Goal: Communication & Community: Answer question/provide support

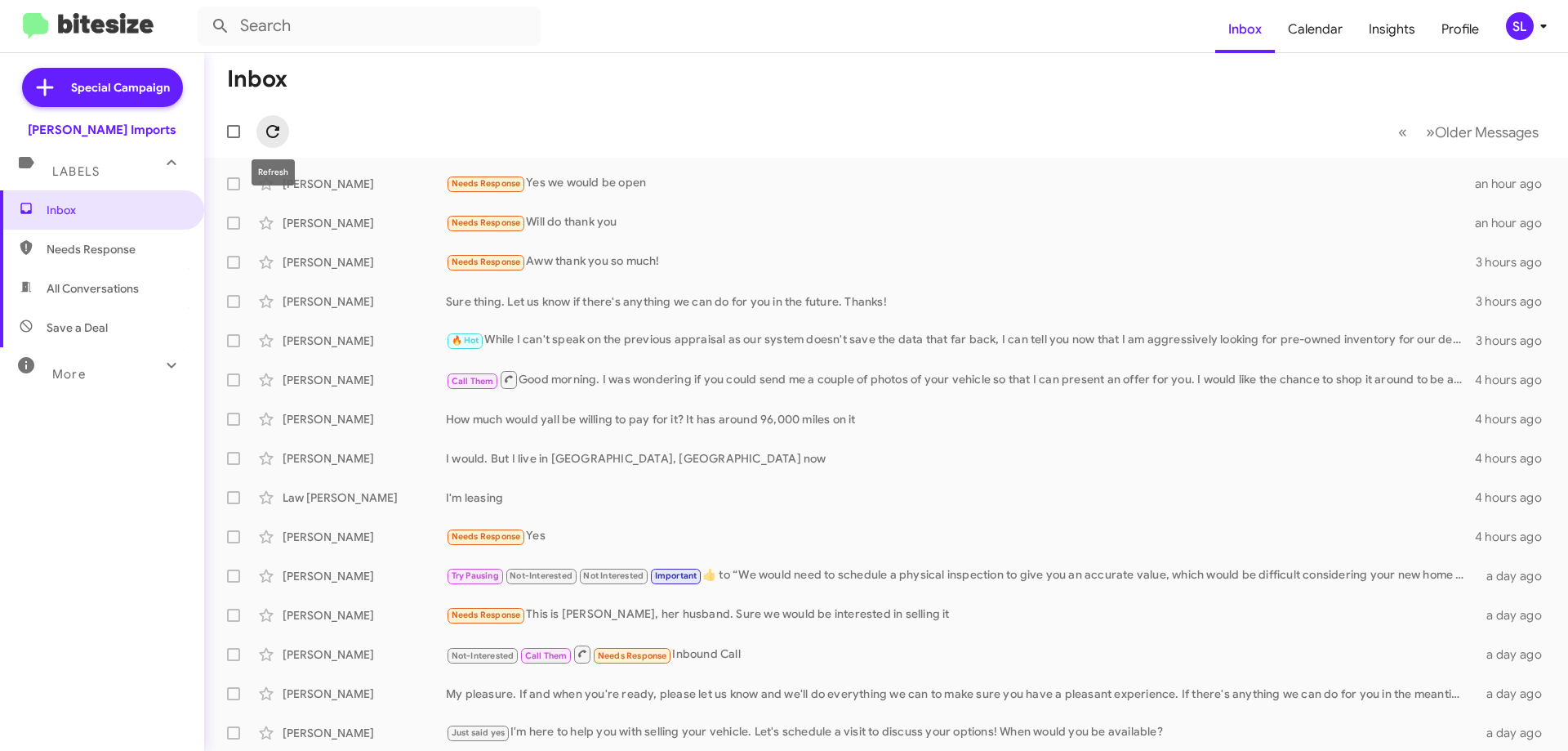
click at [276, 136] on icon at bounding box center [273, 131] width 14 height 14
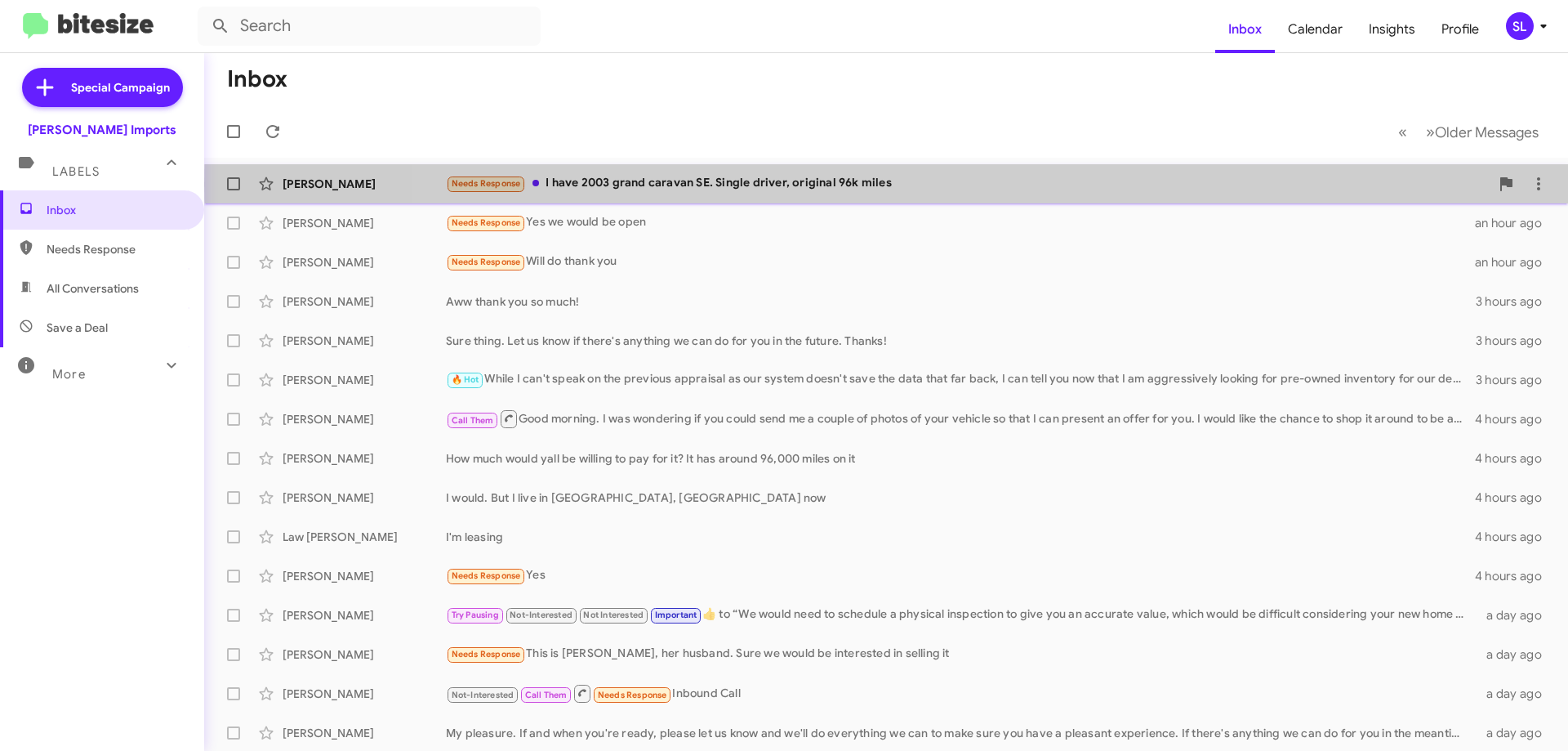
click at [1006, 184] on div "Needs Response I have 2003 grand caravan SE. Single driver, original 96k miles" at bounding box center [967, 183] width 1043 height 19
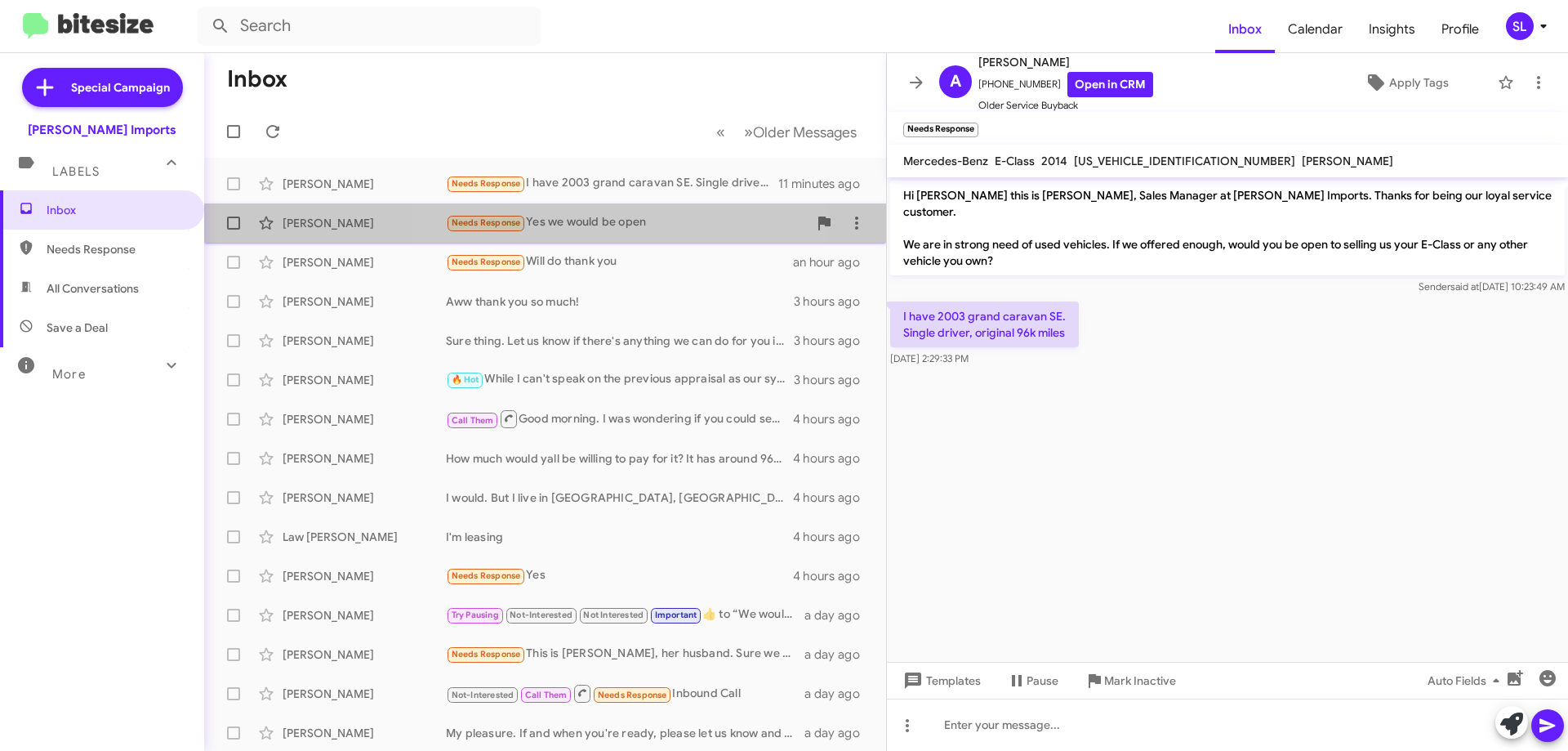
click at [586, 219] on div "Needs Response Yes we would be open" at bounding box center [626, 222] width 362 height 19
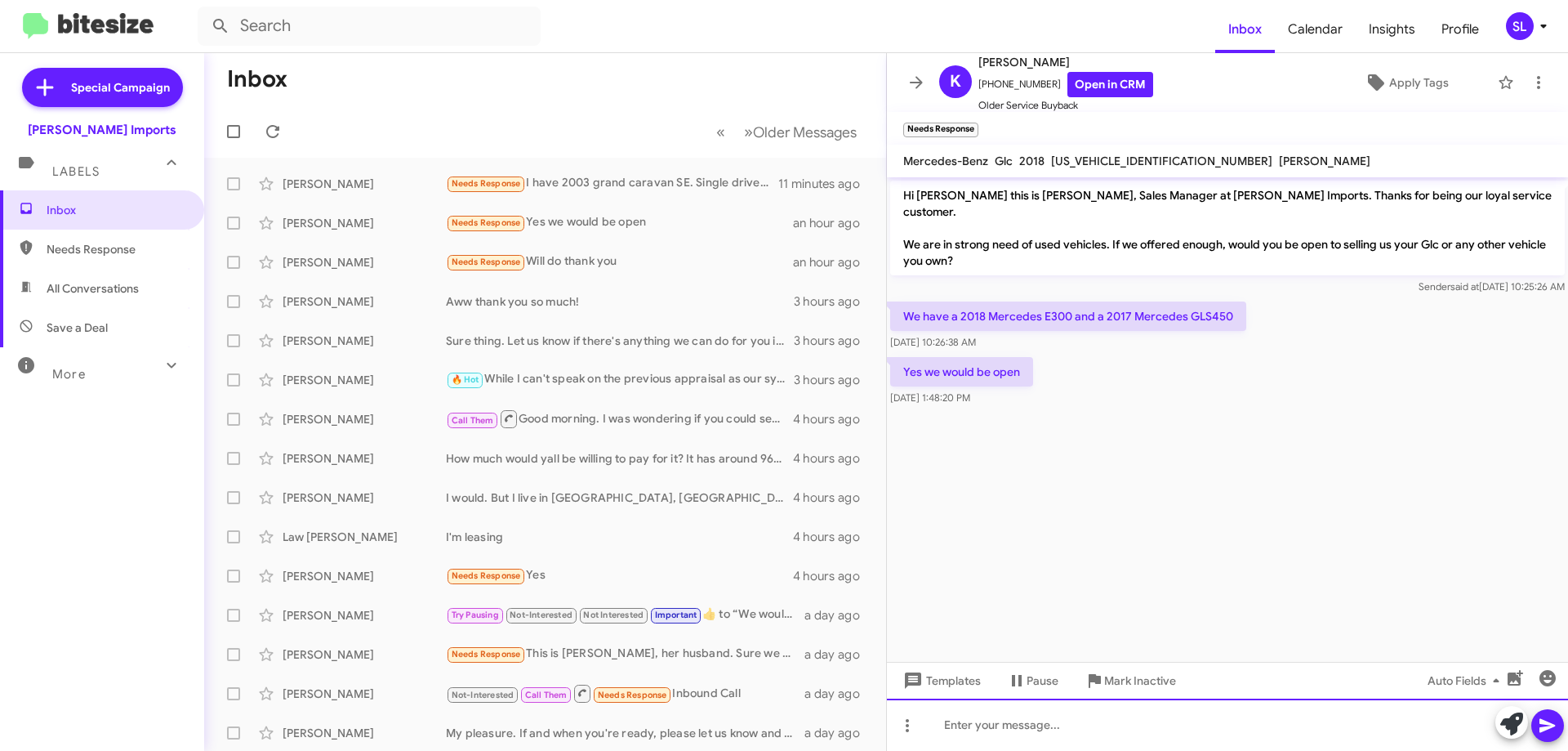
click at [1046, 728] on div at bounding box center [1227, 725] width 681 height 52
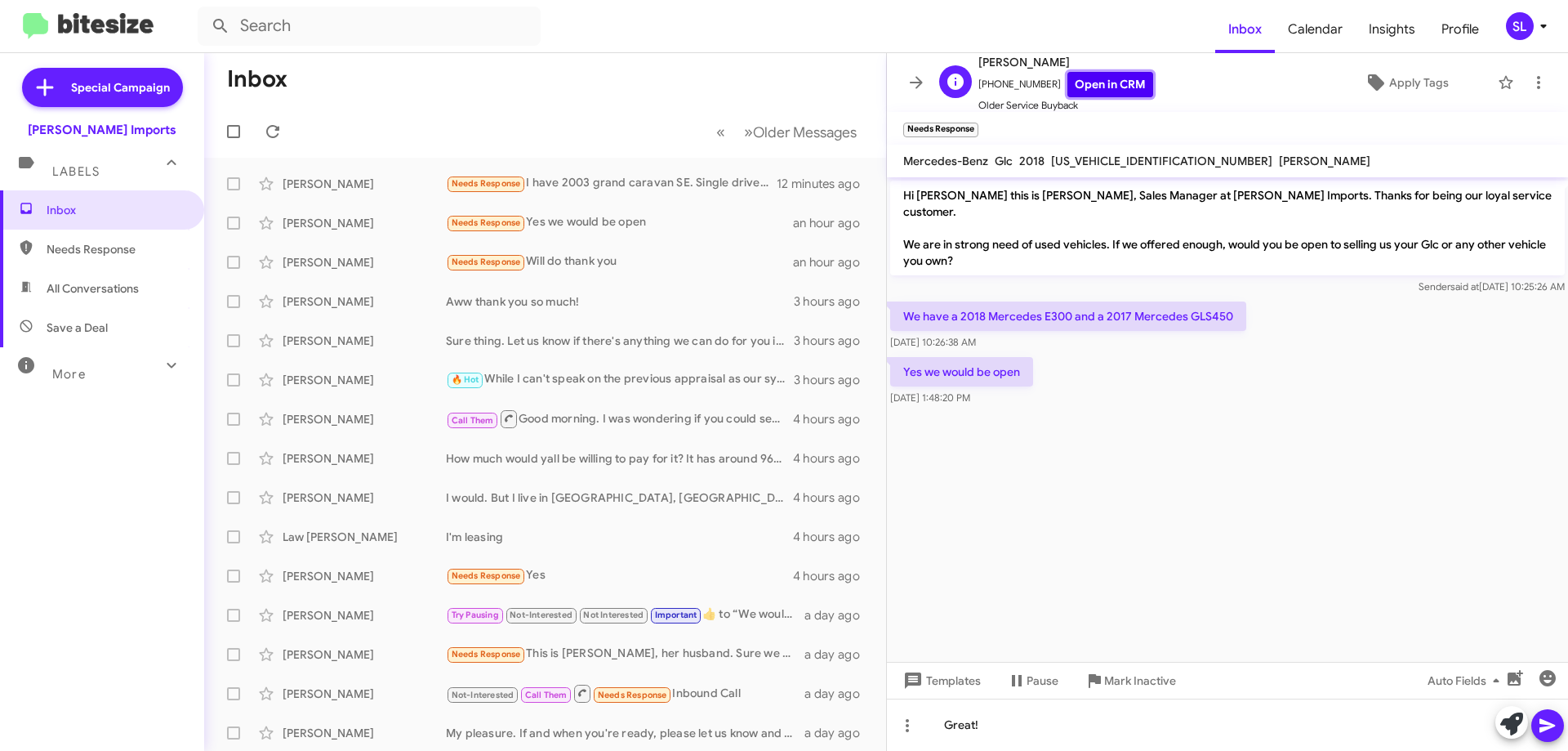
click at [1117, 84] on link "Open in CRM" at bounding box center [1110, 85] width 86 height 25
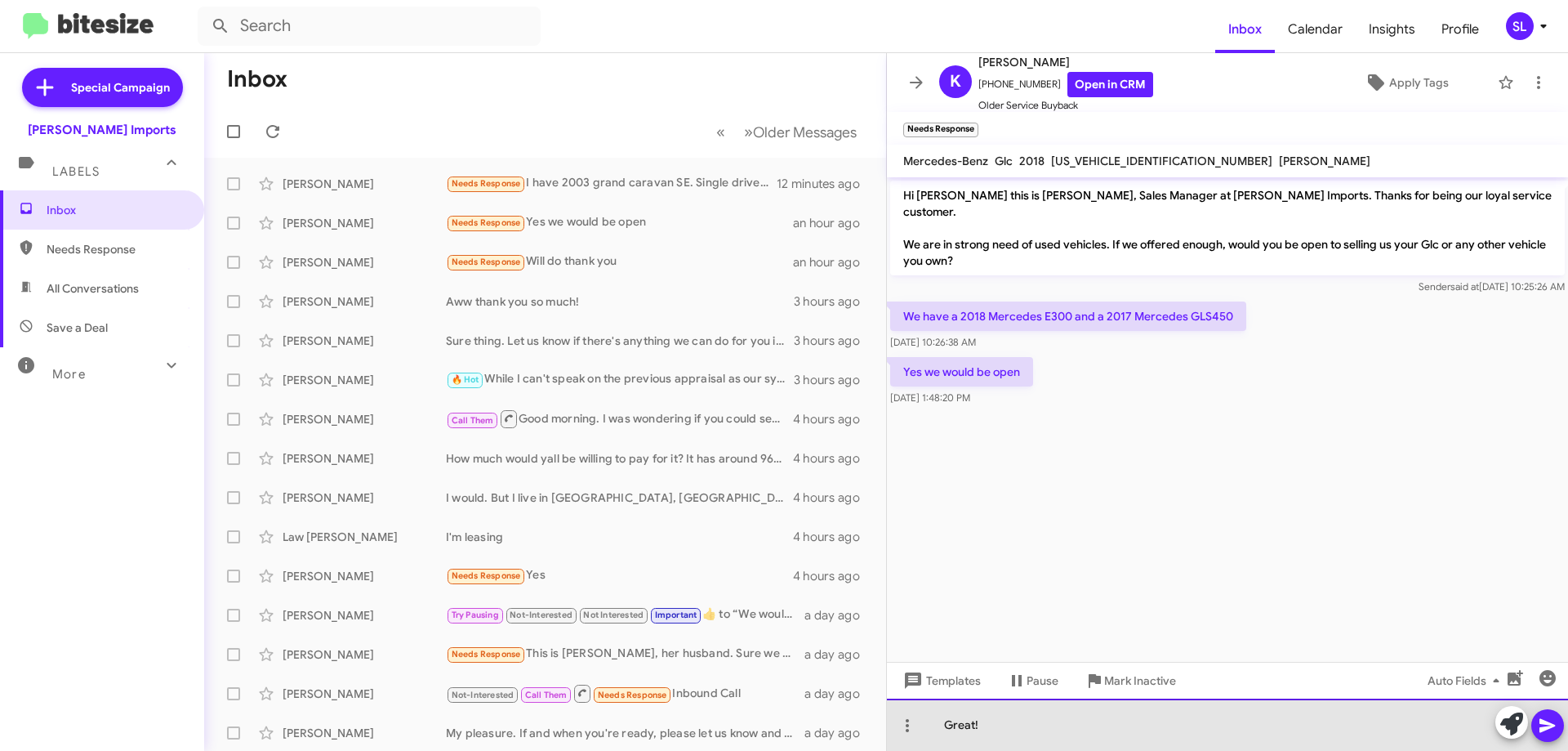
click at [1040, 728] on div "Great!" at bounding box center [1227, 725] width 681 height 52
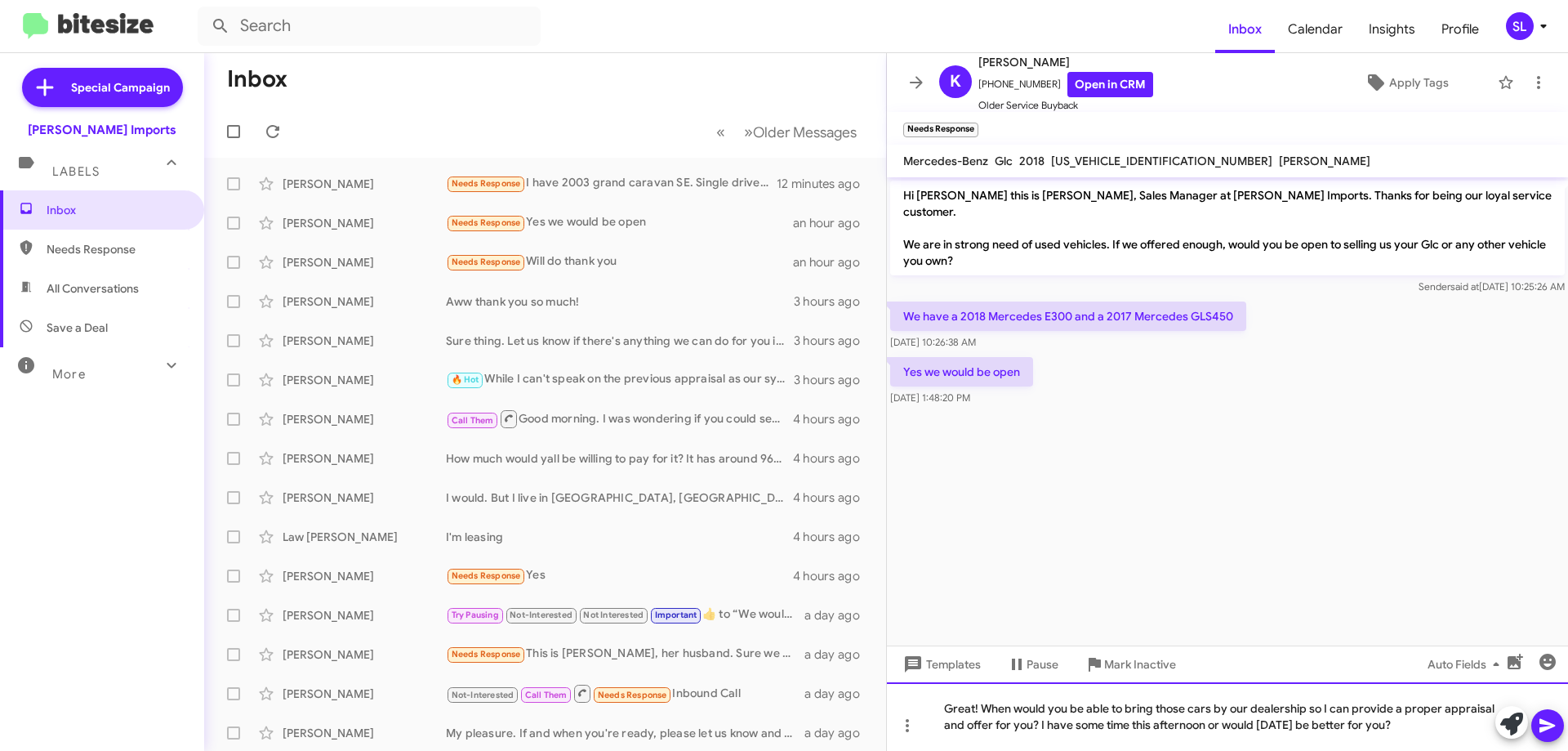
click at [1211, 726] on div "Great! When would you be able to bring those cars by our dealership so I can pr…" at bounding box center [1227, 716] width 681 height 68
click at [1553, 721] on icon at bounding box center [1547, 726] width 20 height 20
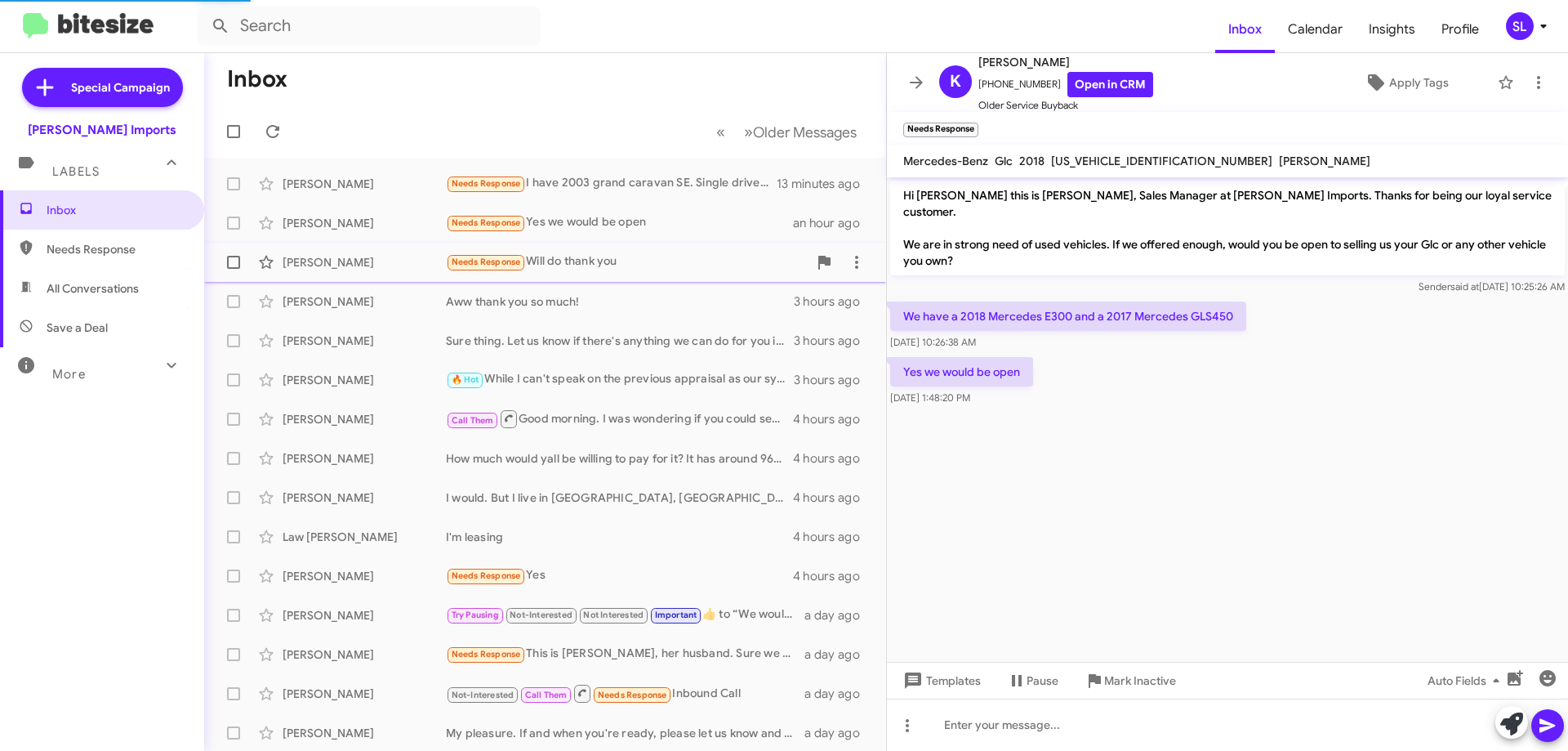
click at [630, 265] on div "Needs Response Will do thank you" at bounding box center [626, 261] width 362 height 19
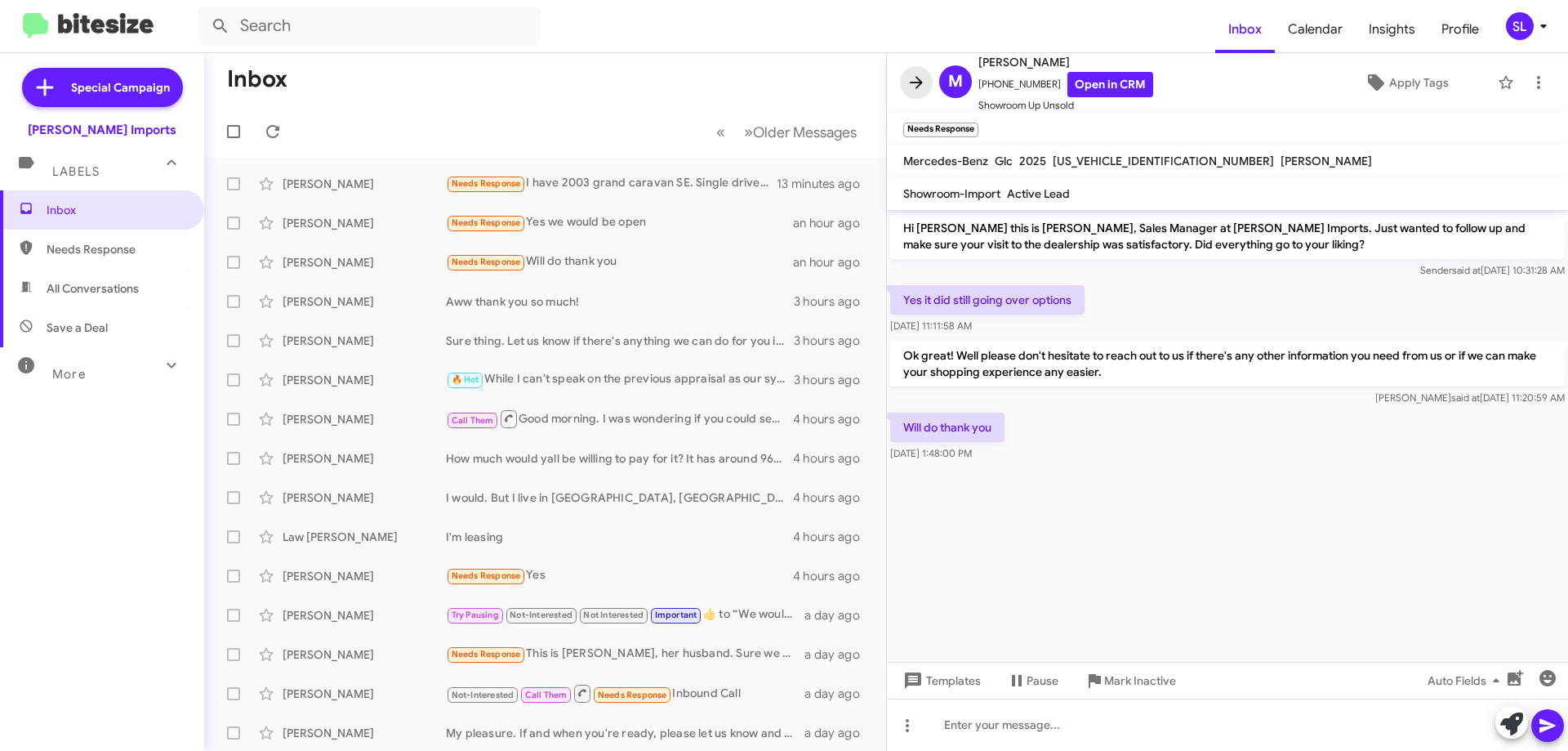
click at [909, 77] on icon at bounding box center [916, 83] width 20 height 20
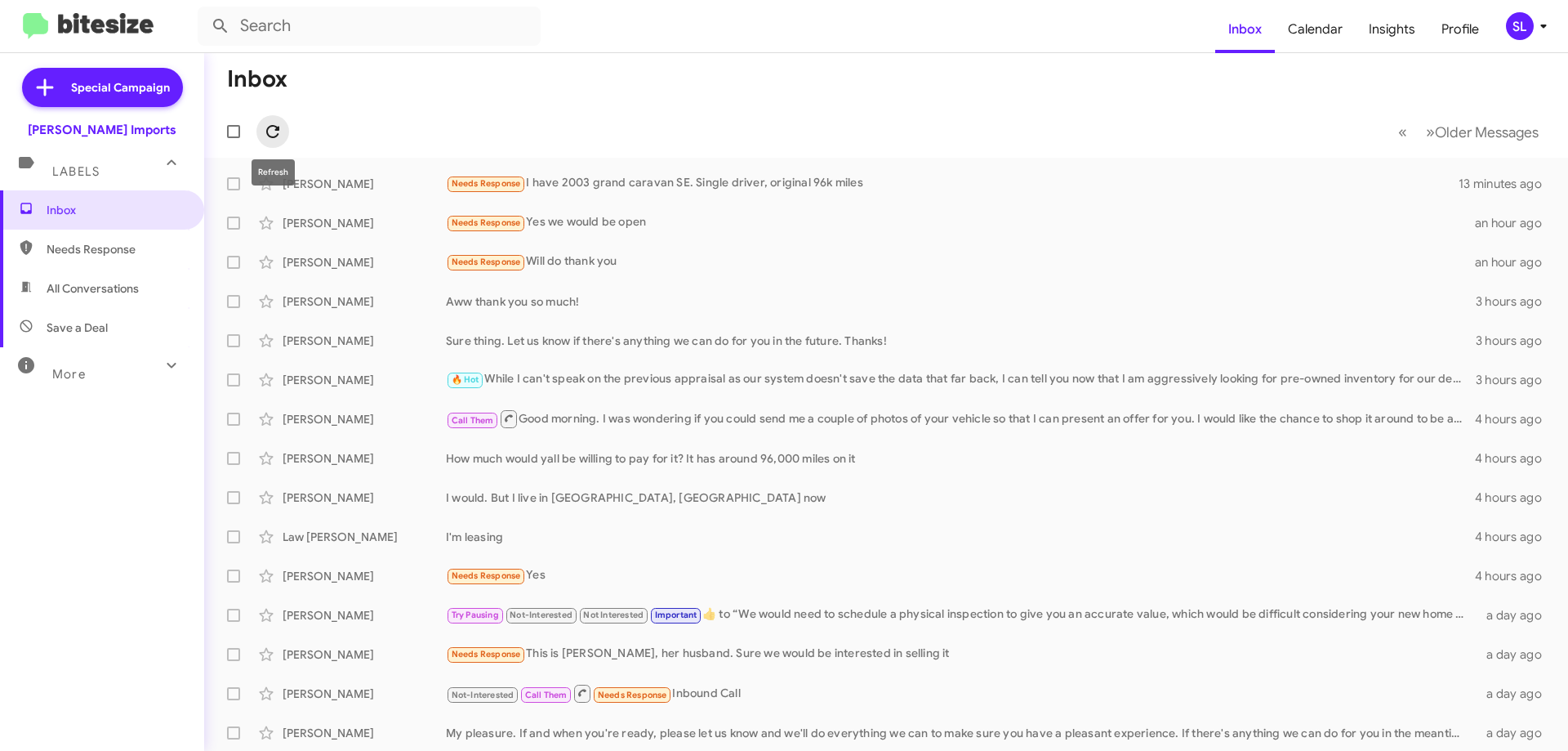
click at [275, 119] on button at bounding box center [273, 131] width 32 height 32
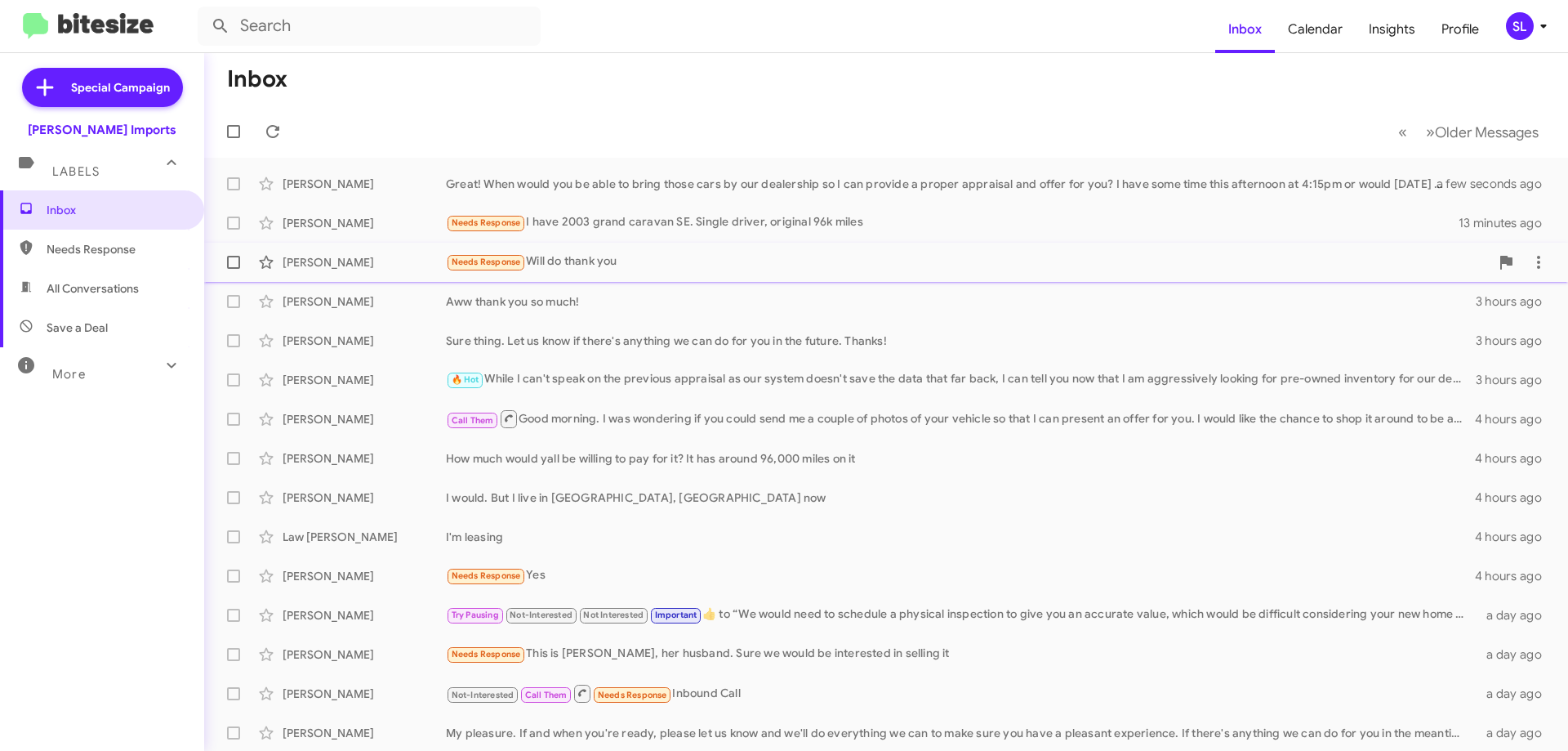
click at [678, 258] on div "Needs Response Will do thank you" at bounding box center [967, 261] width 1043 height 19
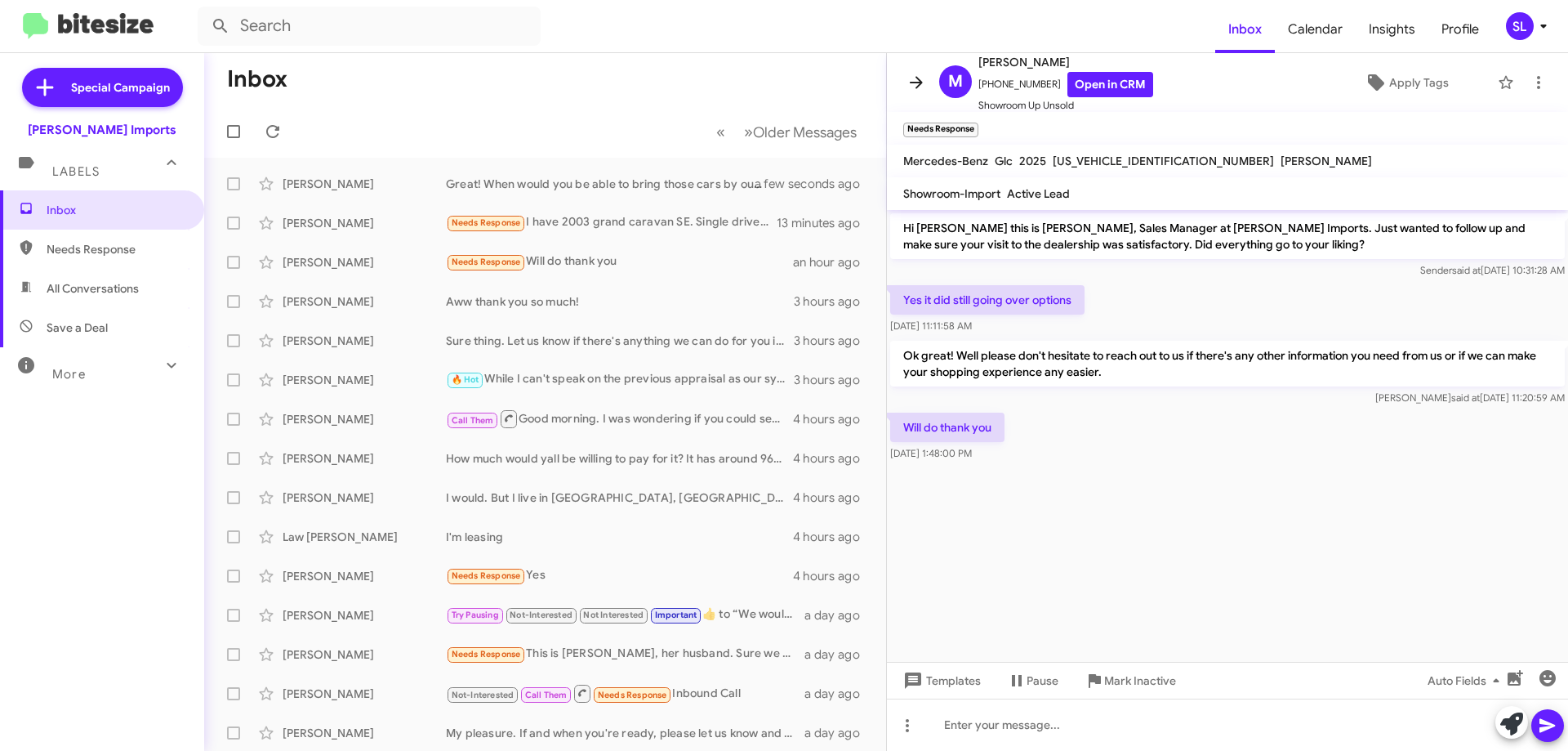
click at [913, 80] on icon at bounding box center [916, 83] width 20 height 20
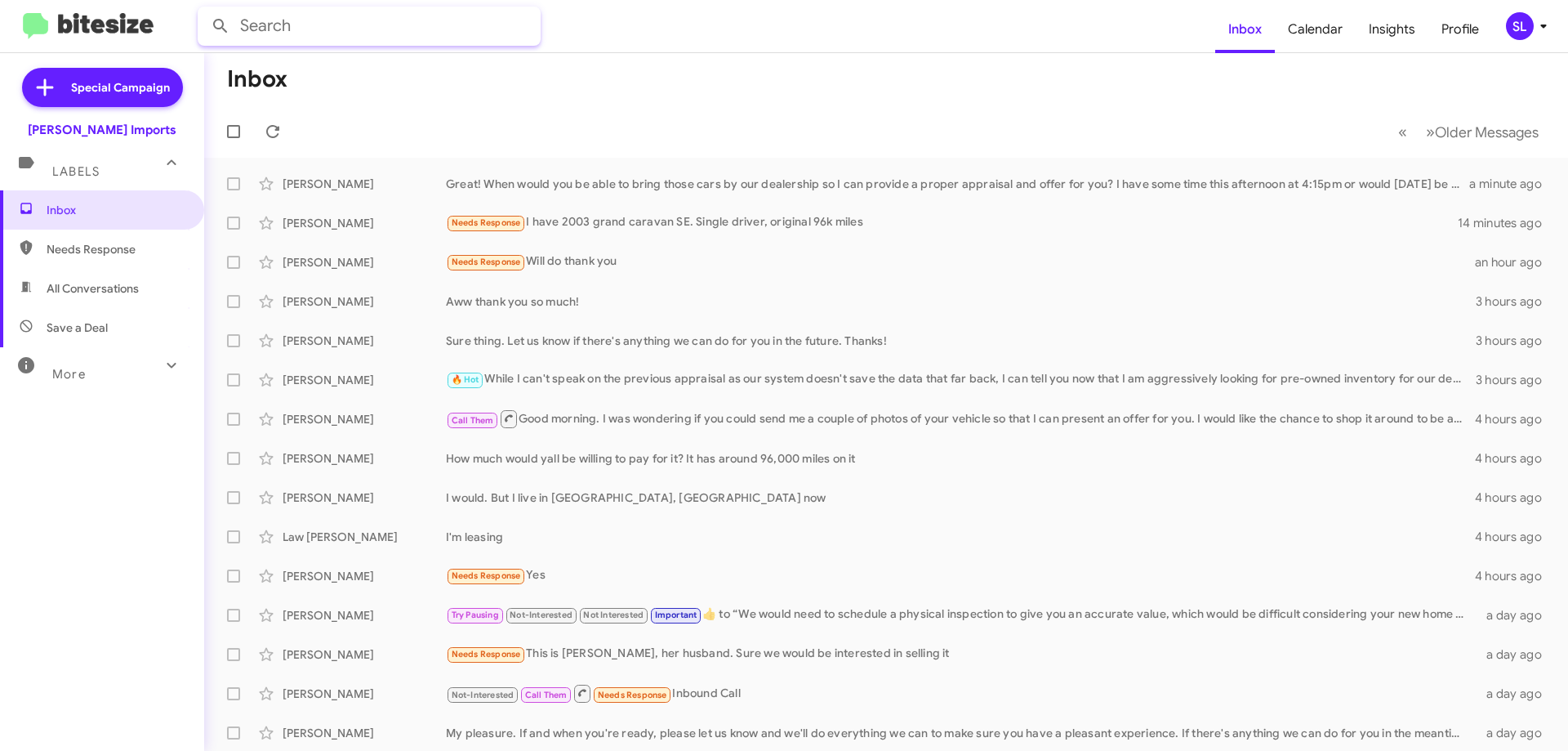
click at [442, 19] on input "text" at bounding box center [369, 26] width 343 height 40
type input "[PERSON_NAME]"
click at [204, 10] on button at bounding box center [221, 26] width 32 height 32
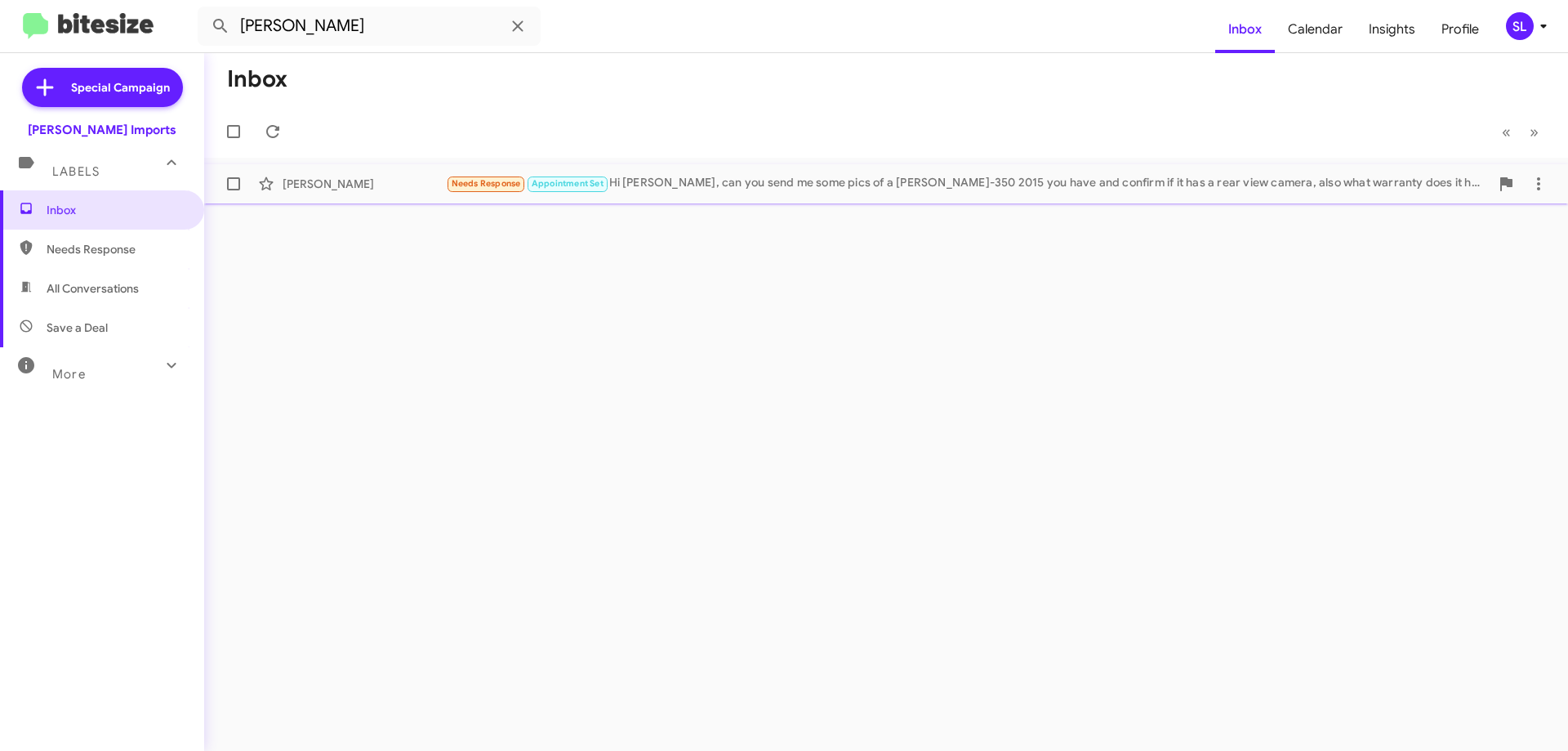
click at [776, 184] on div "Needs Response Appointment Set Hi [PERSON_NAME], can you send me some pics of a…" at bounding box center [967, 183] width 1043 height 19
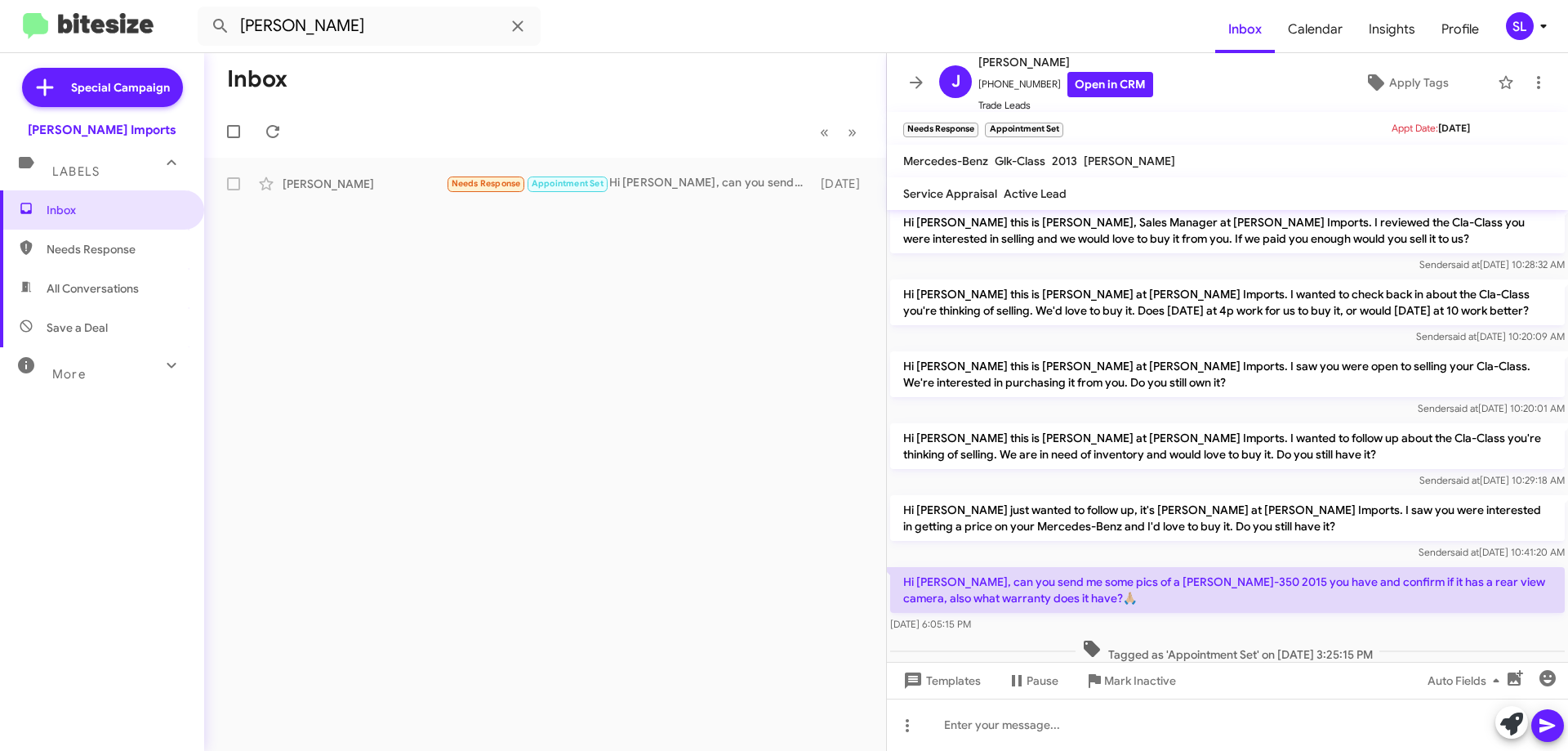
scroll to position [39, 0]
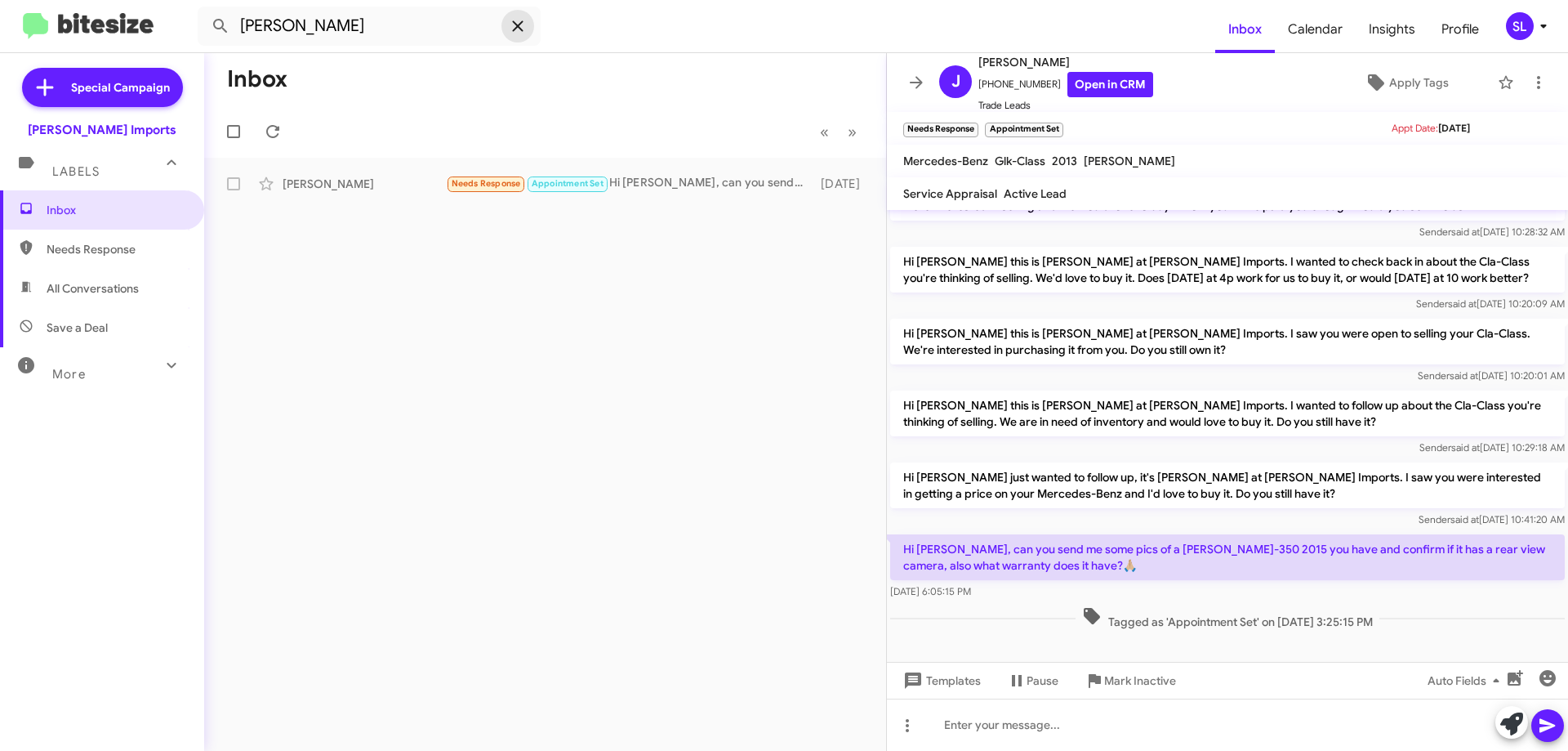
click at [518, 22] on icon at bounding box center [518, 26] width 20 height 20
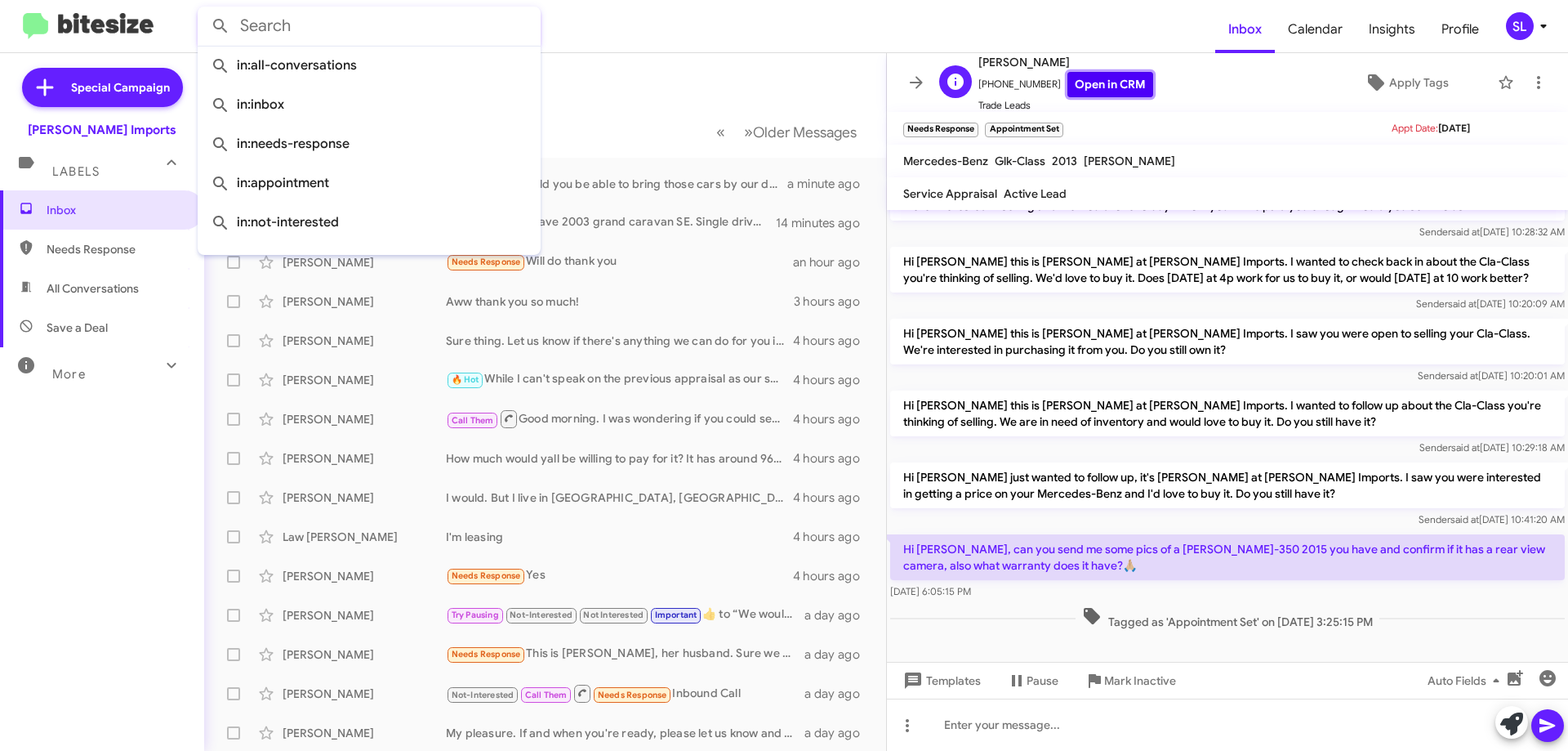
click at [1127, 86] on link "Open in CRM" at bounding box center [1110, 85] width 86 height 25
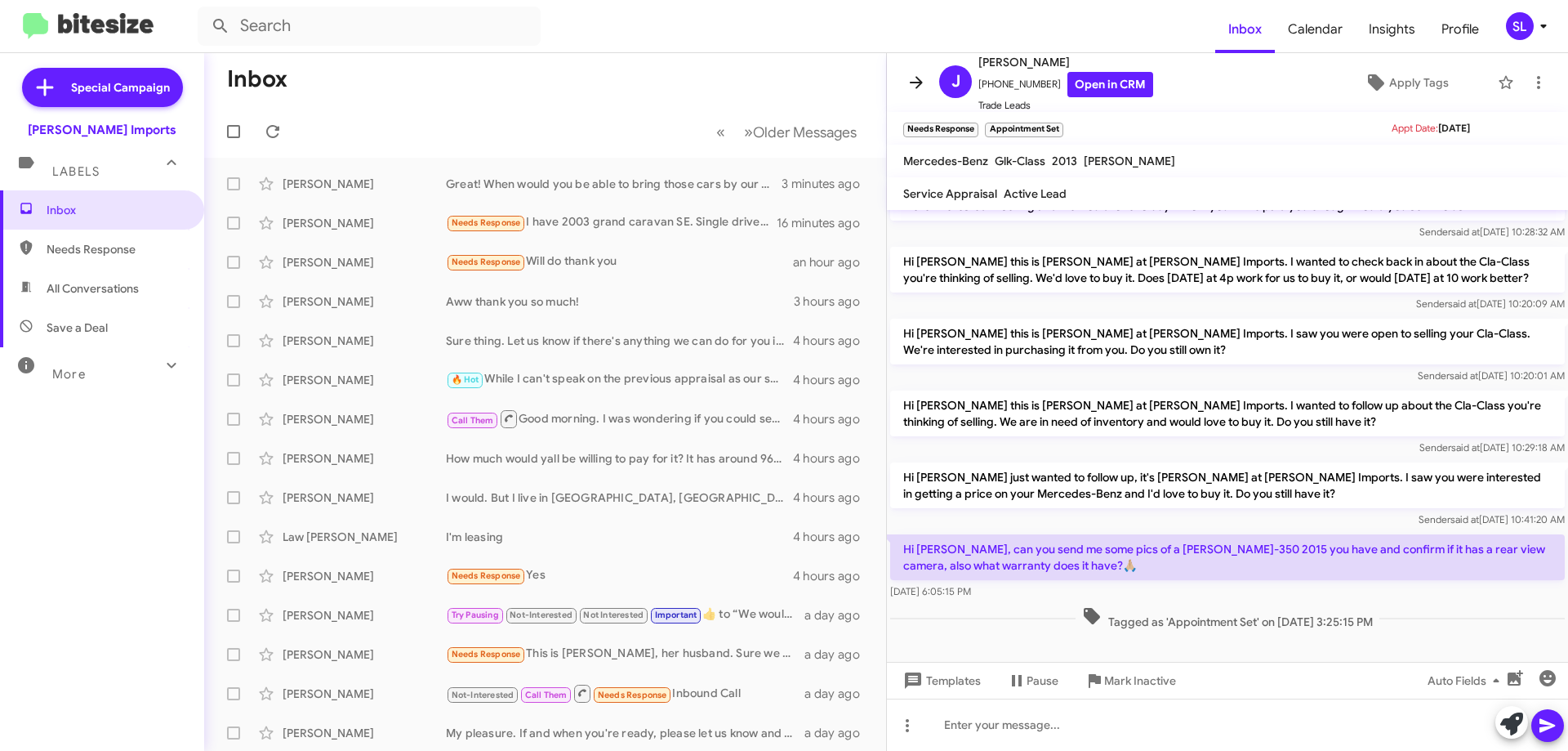
click at [919, 91] on icon at bounding box center [916, 83] width 20 height 20
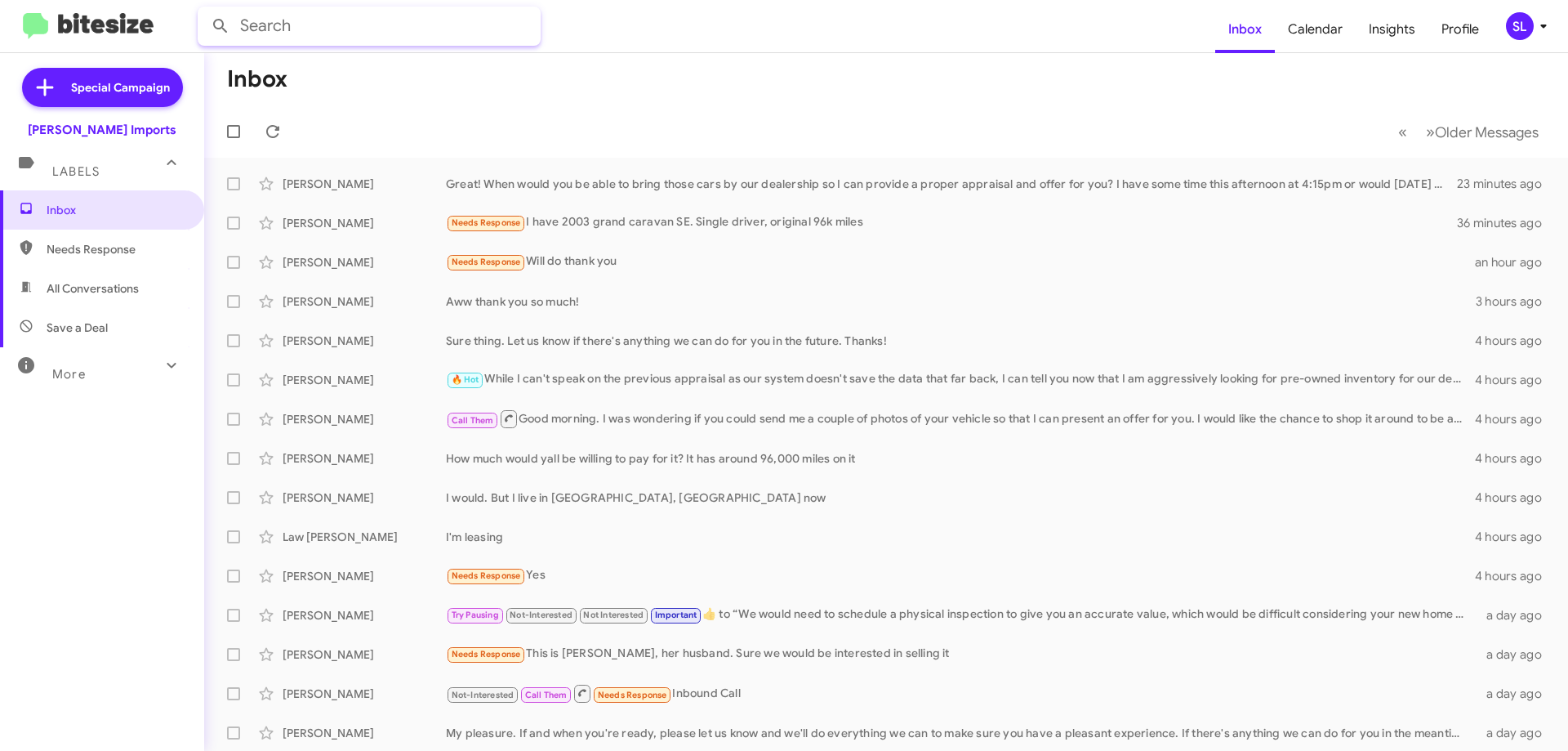
click at [293, 27] on input "text" at bounding box center [369, 26] width 343 height 40
type input "[PERSON_NAME]"
click at [204, 10] on button at bounding box center [221, 26] width 32 height 32
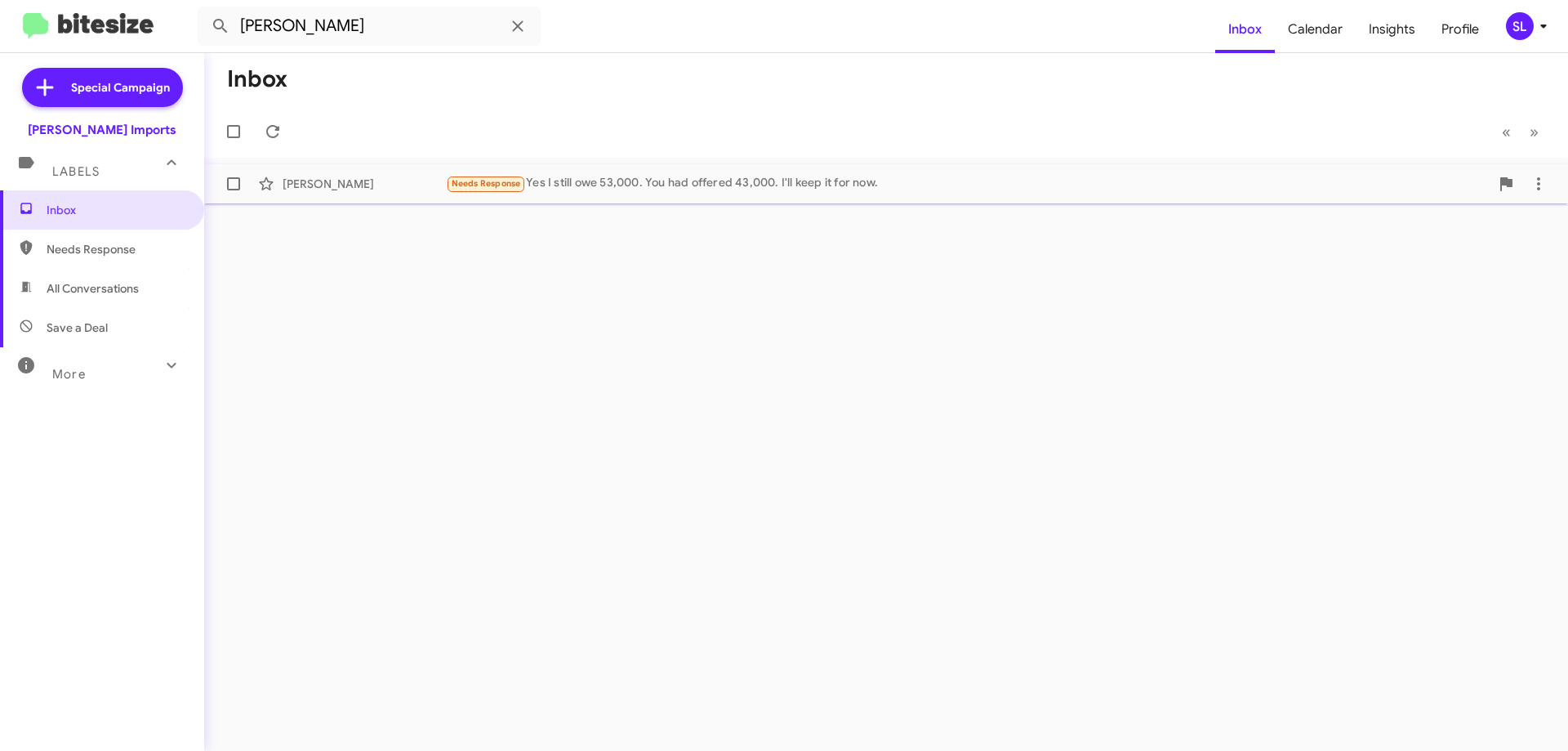
click at [906, 190] on div "Needs Response Yes I still owe 53,000. You had offered 43,000. I'll keep it for…" at bounding box center [967, 183] width 1043 height 19
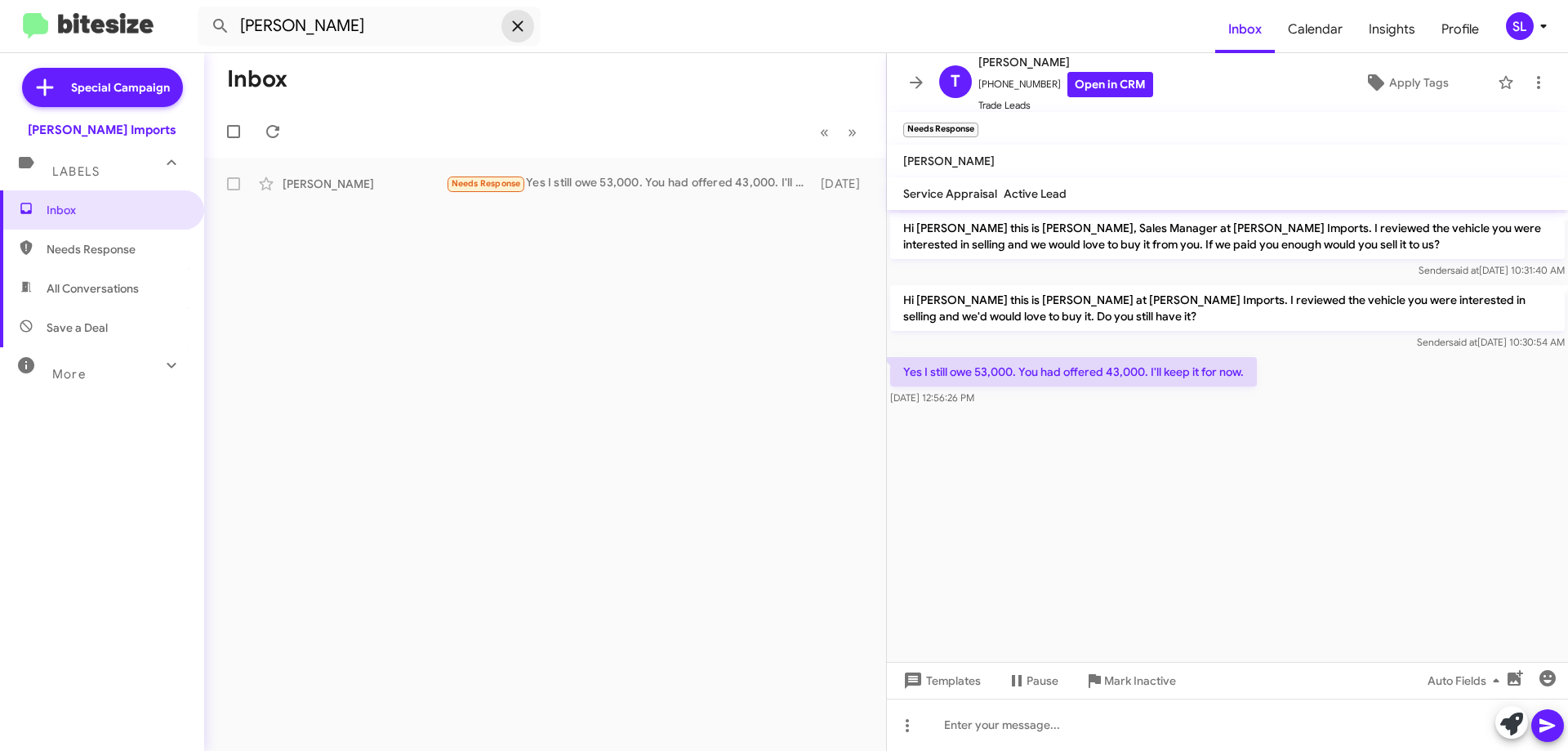
click at [521, 28] on icon at bounding box center [518, 26] width 20 height 20
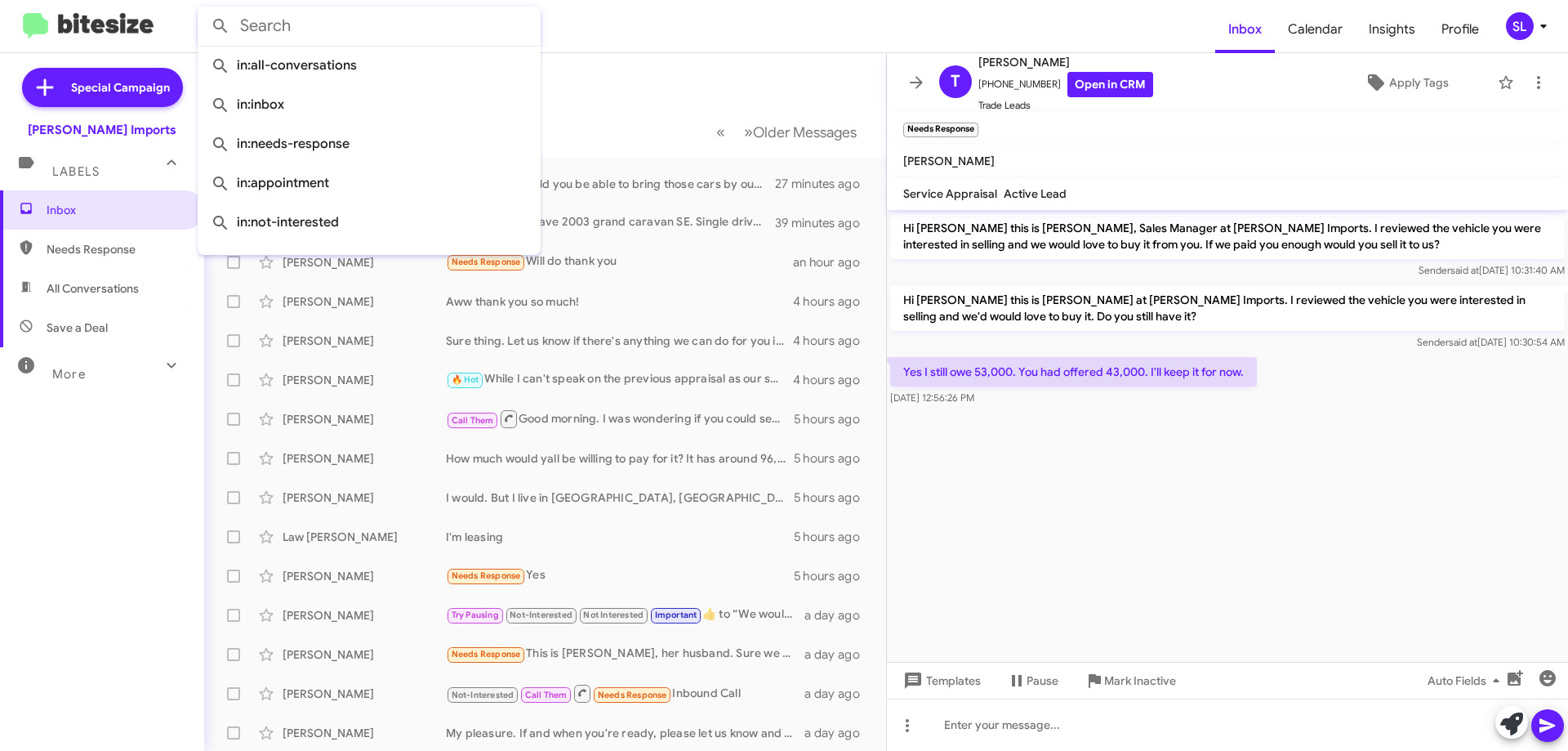
click at [437, 31] on input "text" at bounding box center [369, 26] width 343 height 40
click at [1312, 533] on cdk-virtual-scroll-viewport "Hi [PERSON_NAME] this is [PERSON_NAME], Sales Manager at [PERSON_NAME] Imports.…" at bounding box center [1227, 436] width 681 height 452
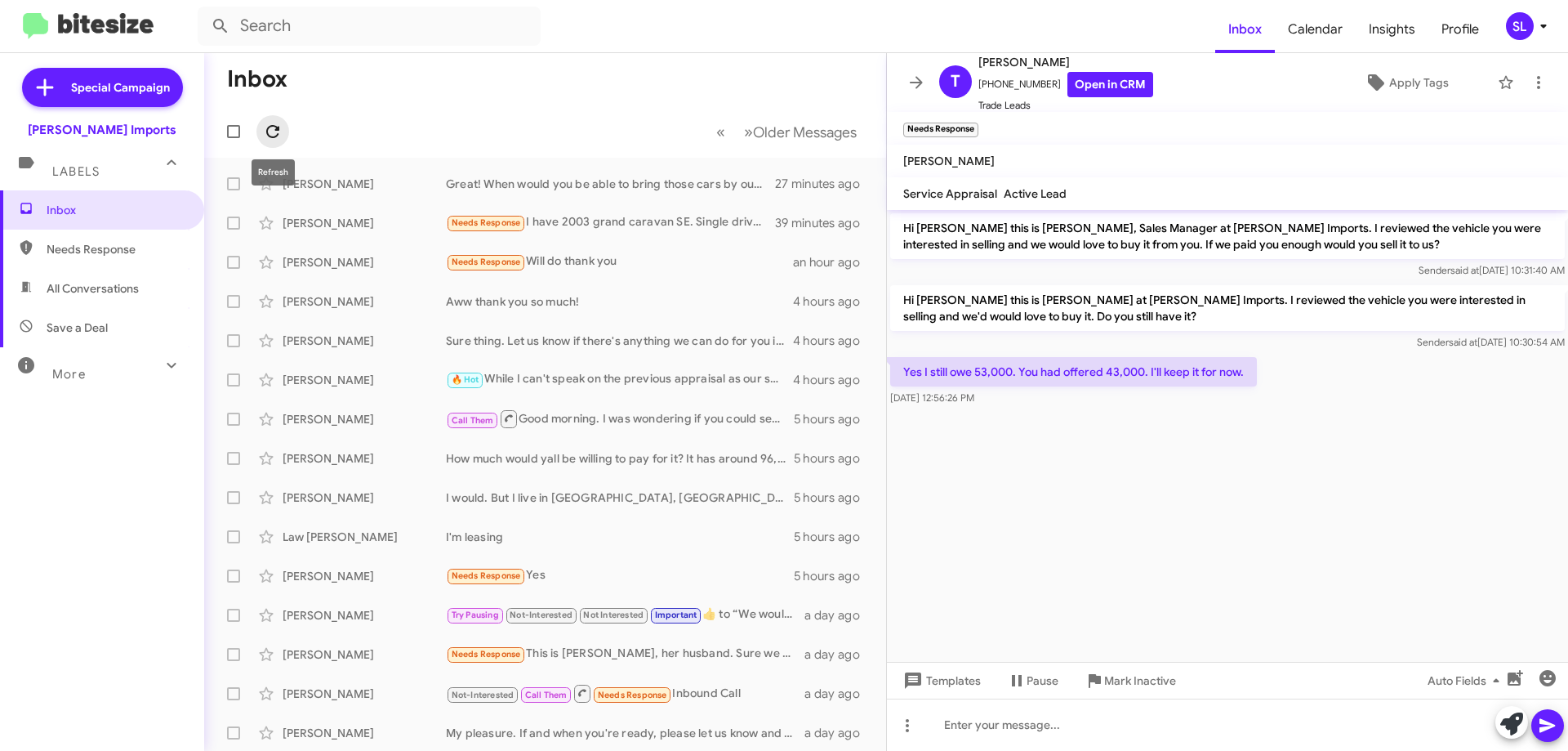
click at [272, 137] on icon at bounding box center [273, 131] width 14 height 14
click at [915, 79] on icon at bounding box center [916, 83] width 20 height 20
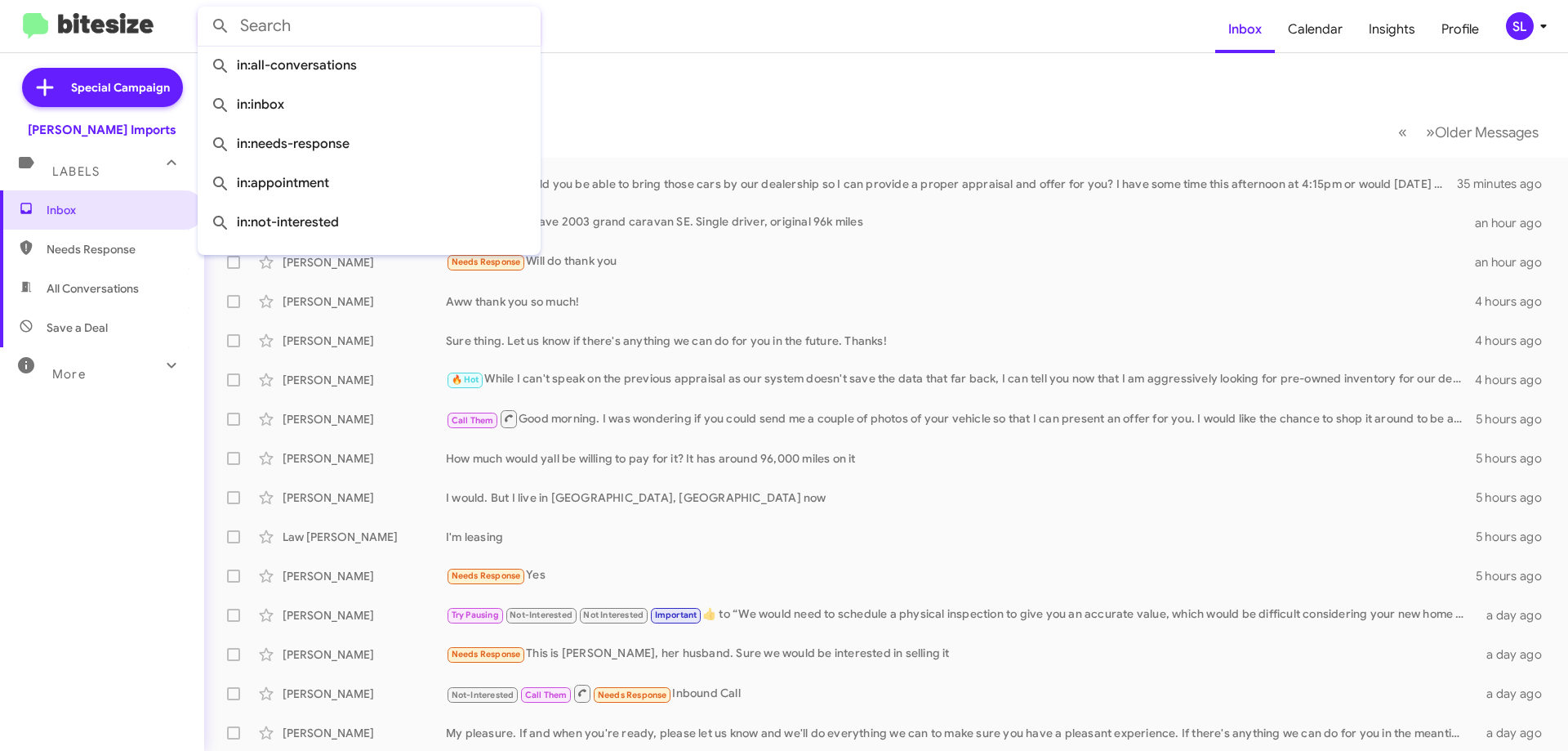
click at [298, 21] on input "text" at bounding box center [369, 26] width 343 height 40
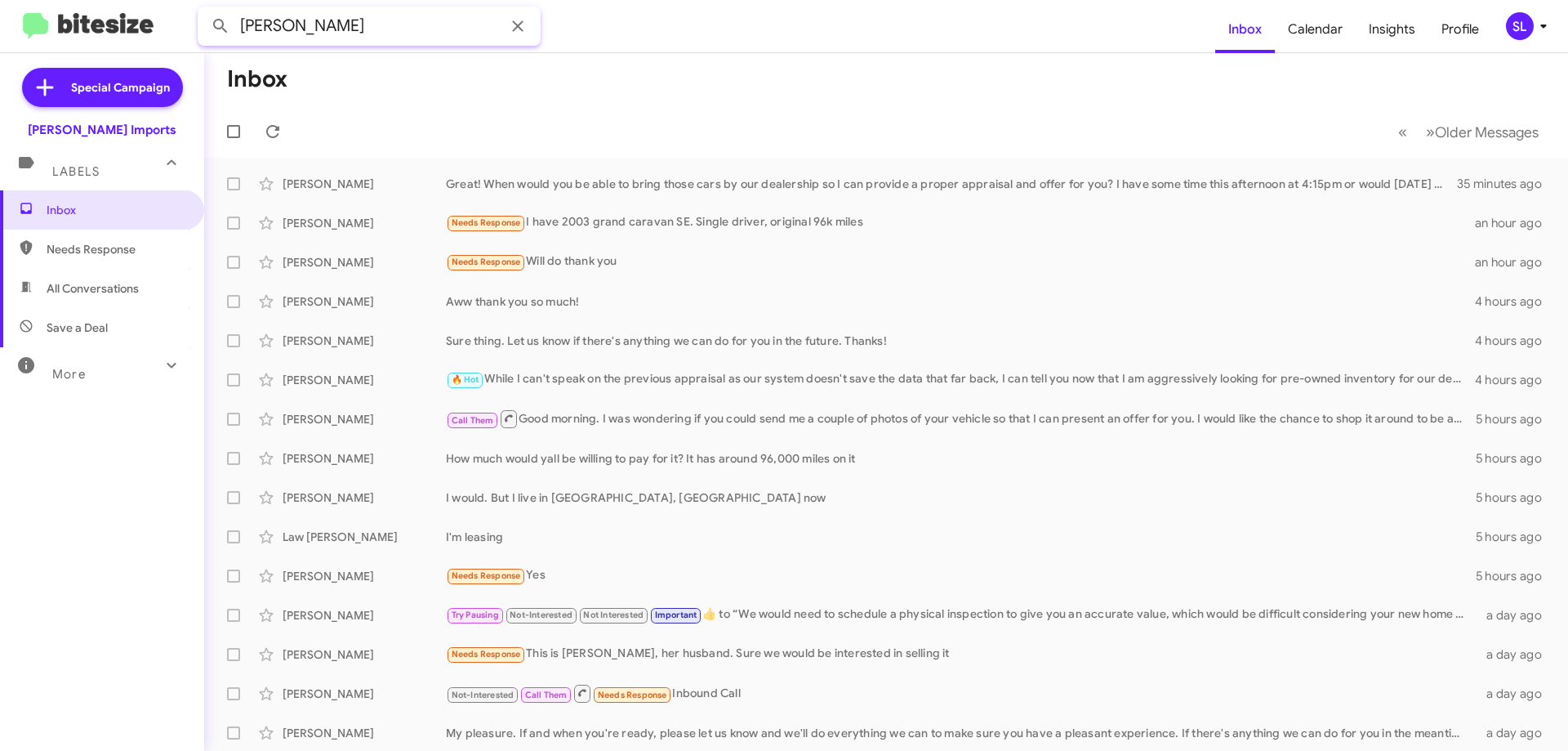
type input "[PERSON_NAME]"
click at [204, 10] on button at bounding box center [221, 26] width 32 height 32
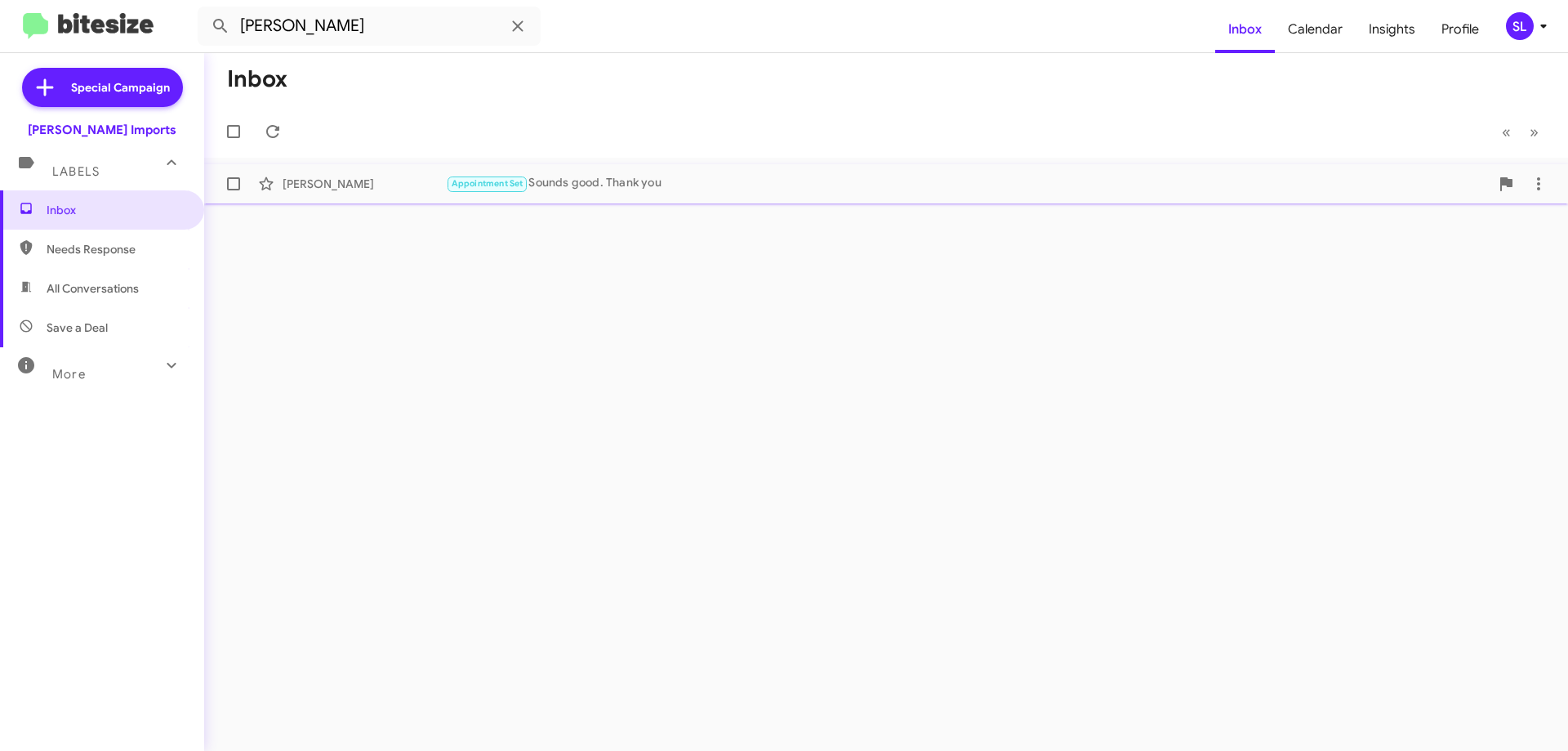
click at [659, 190] on div "Appointment Set Sounds good. Thank you" at bounding box center [967, 183] width 1043 height 19
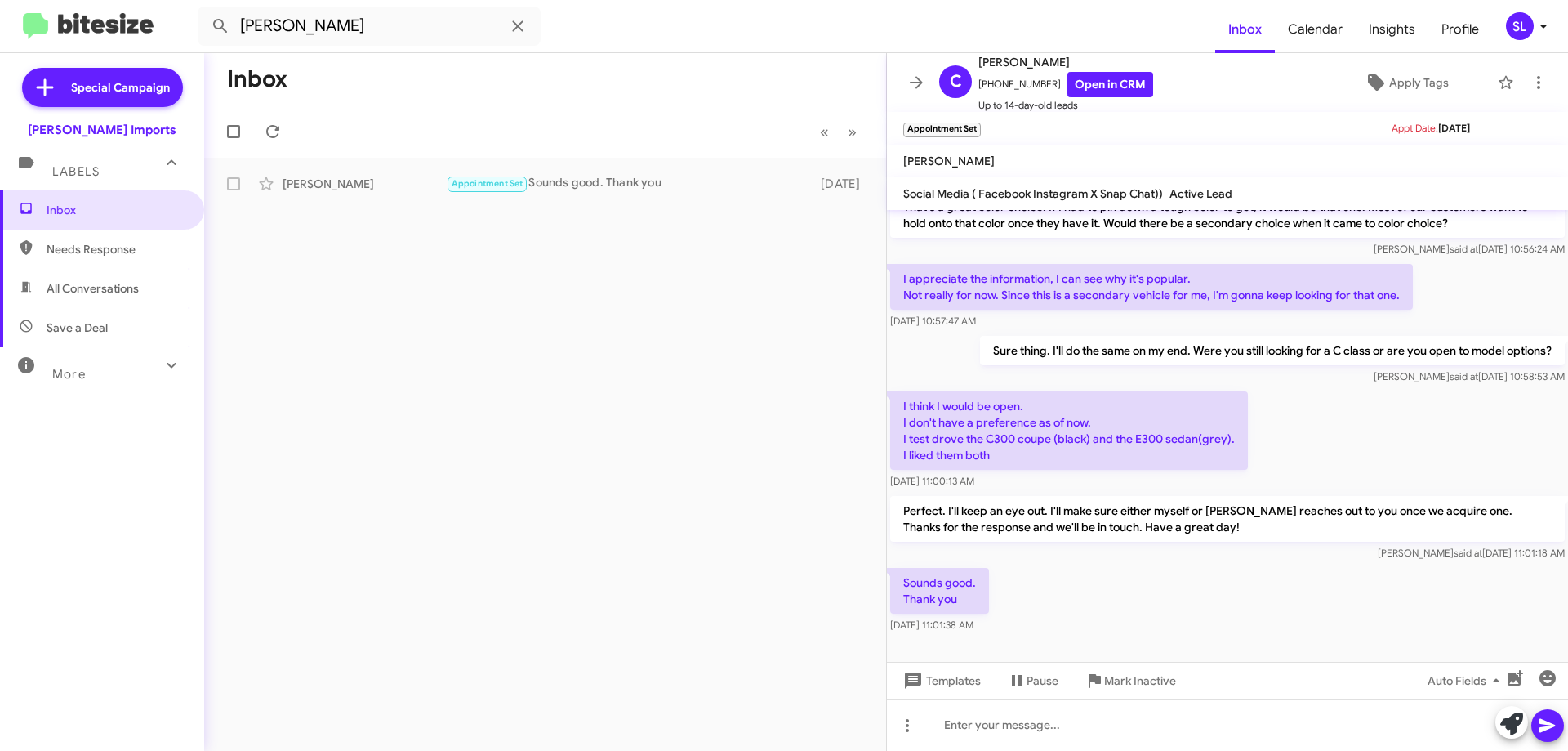
scroll to position [267, 0]
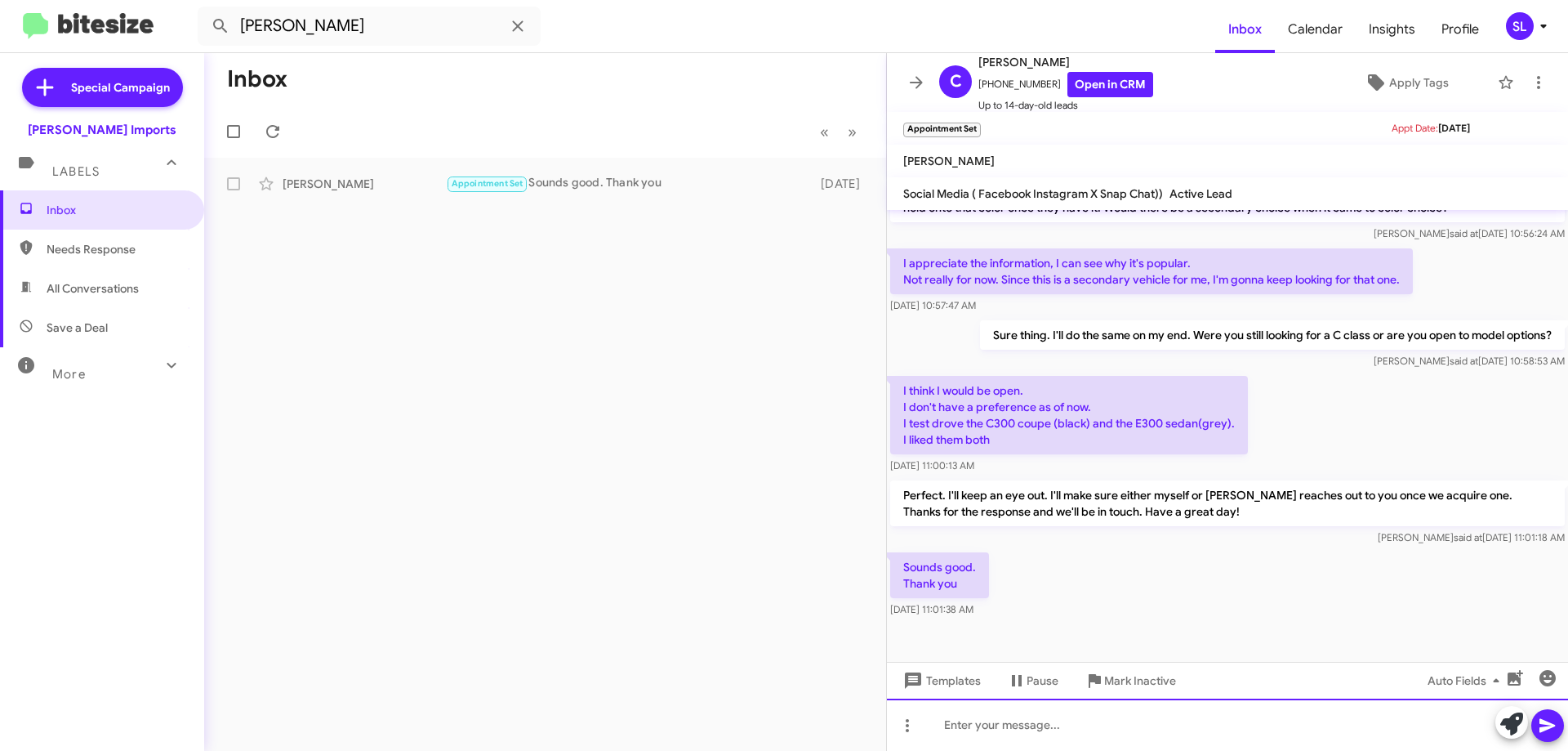
click at [1072, 723] on div at bounding box center [1227, 725] width 681 height 52
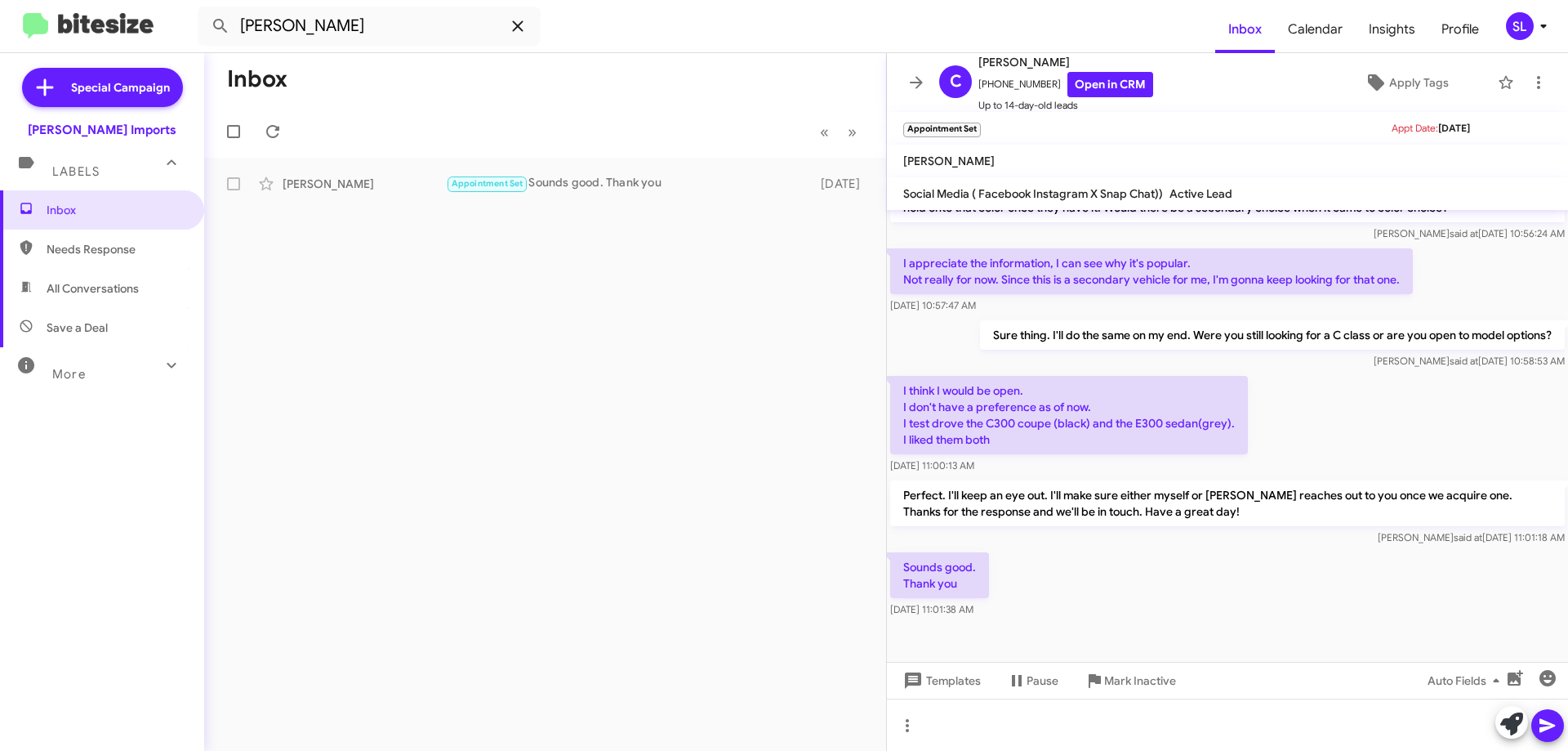
click at [515, 24] on icon at bounding box center [518, 26] width 11 height 11
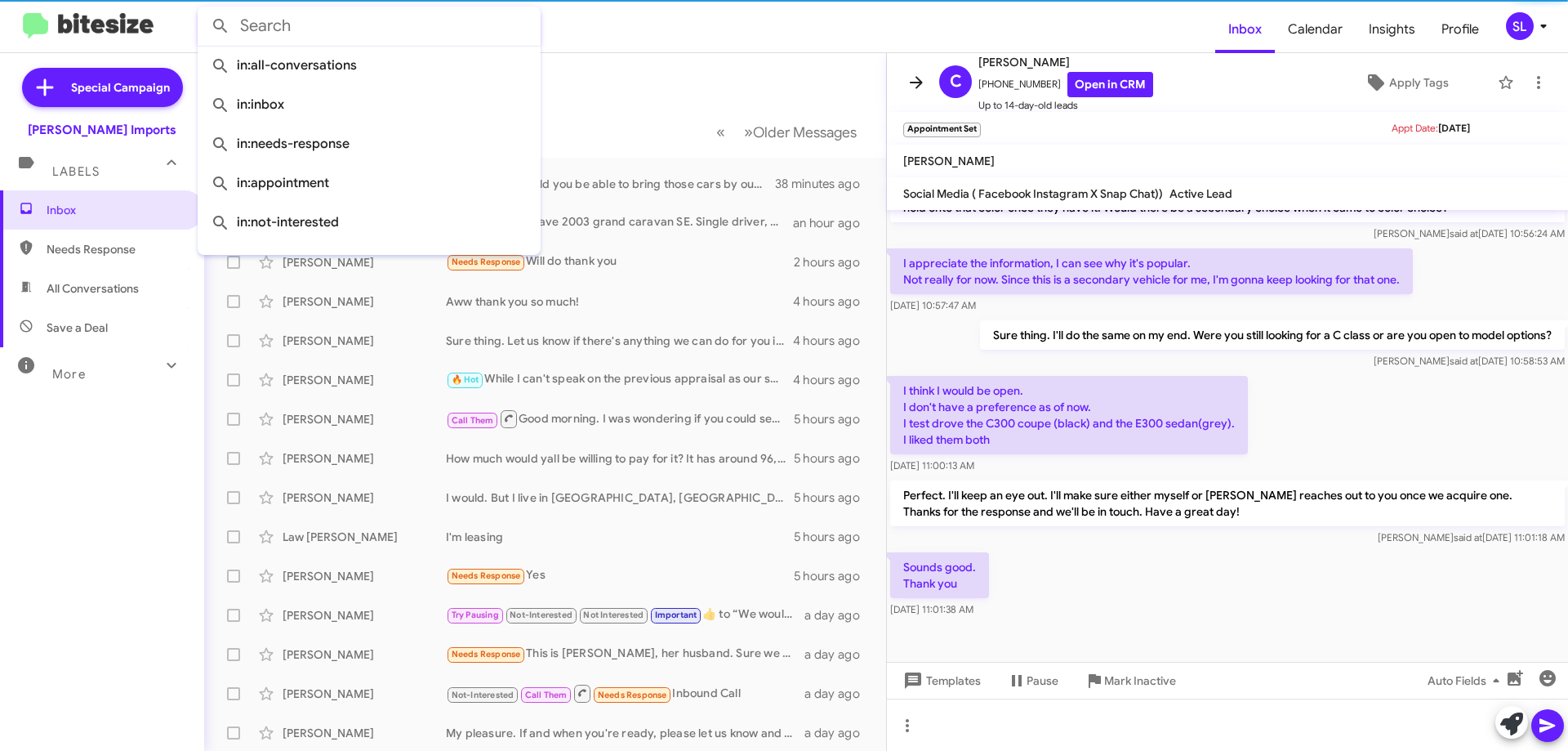
click at [915, 77] on icon at bounding box center [916, 83] width 20 height 20
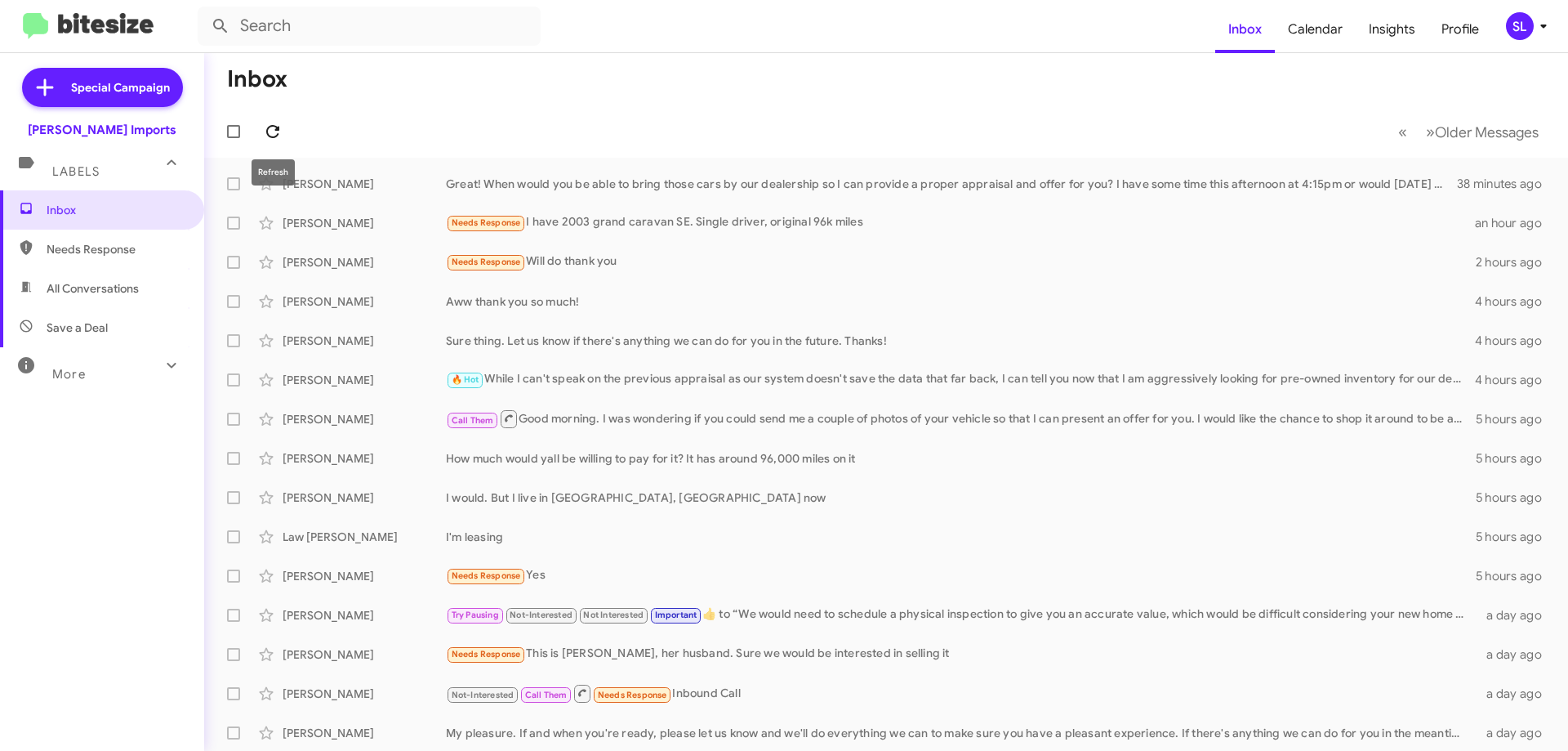
click at [275, 126] on icon at bounding box center [273, 131] width 14 height 14
